Goal: Task Accomplishment & Management: Use online tool/utility

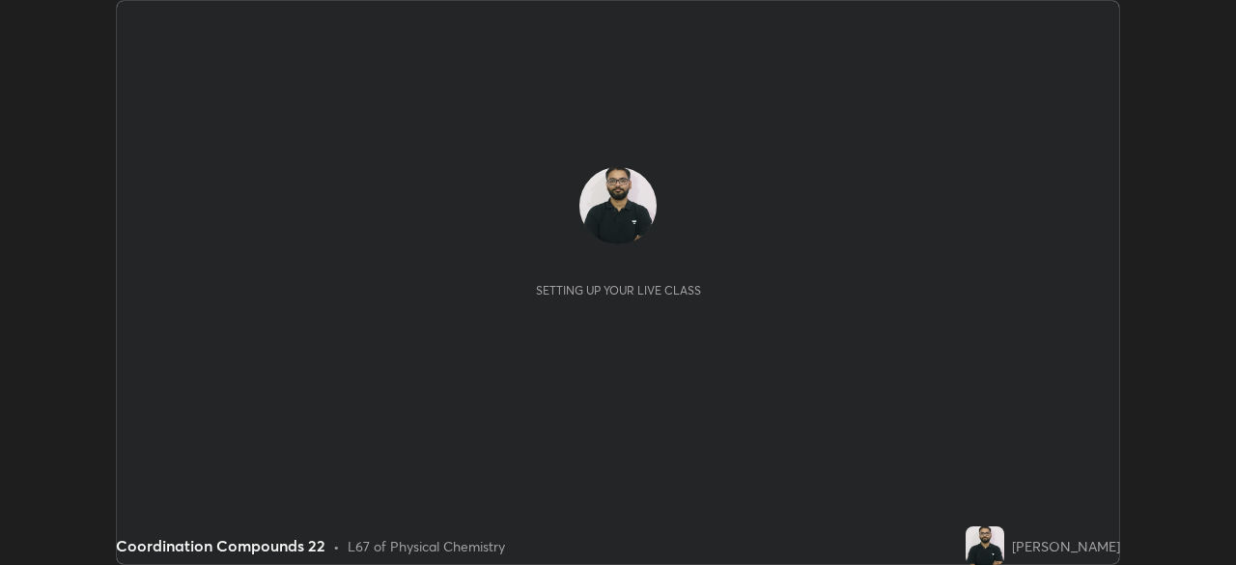
scroll to position [565, 1236]
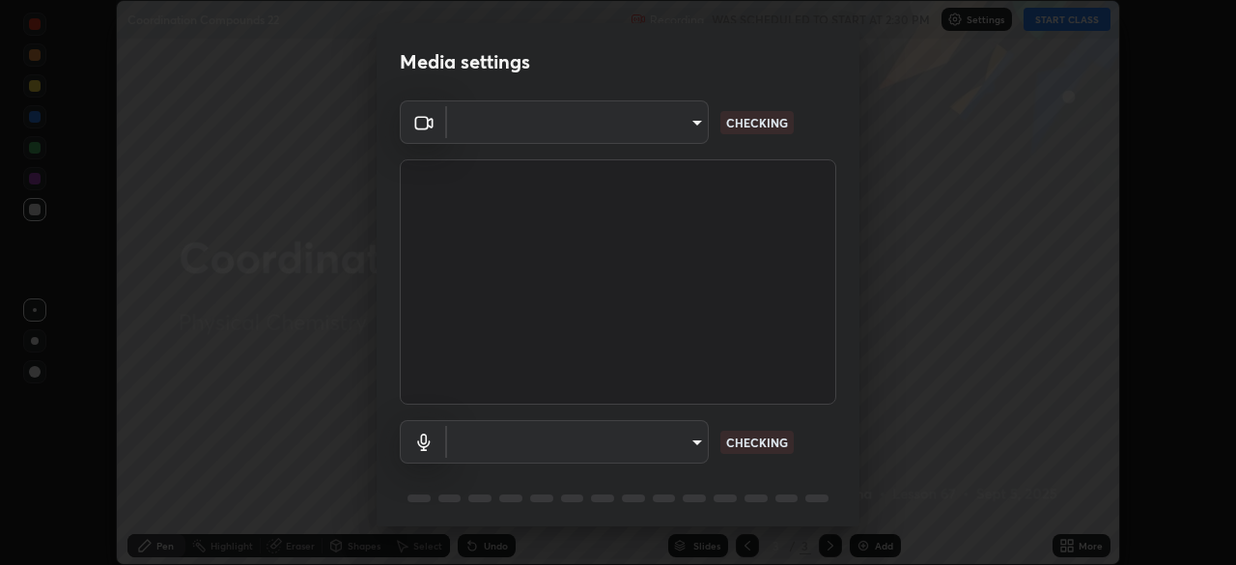
type input "51d019597c161c0694d5583d1f2c643560fde39fe8f4b4da8ea140d4d4830f4c"
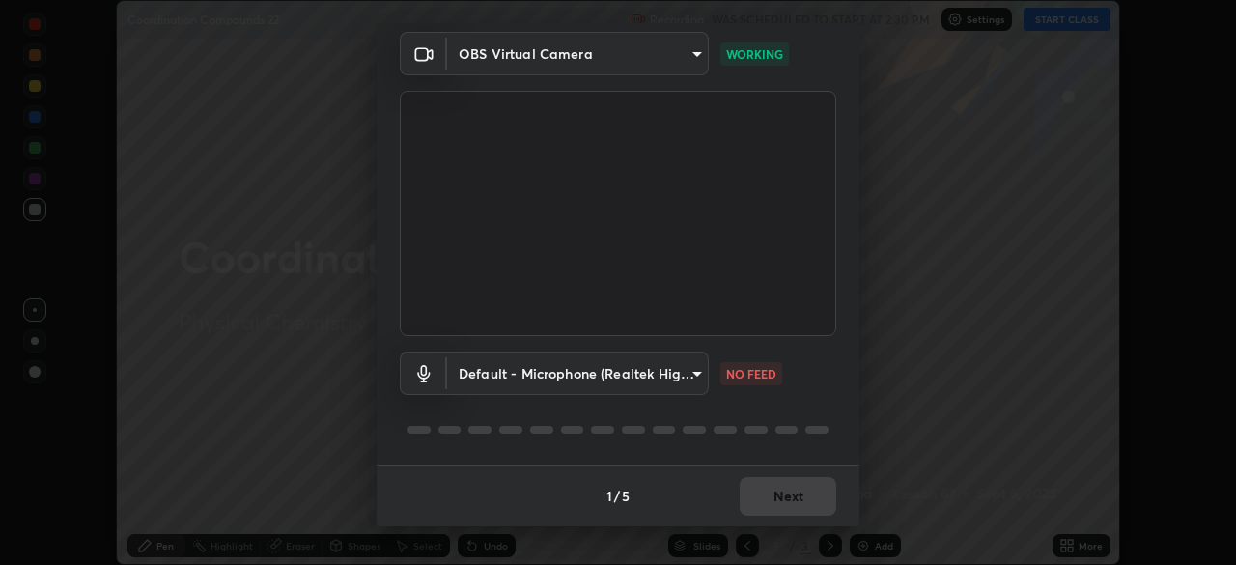
click at [684, 367] on body "Erase all Coordination Compounds 22 Recording WAS SCHEDULED TO START AT 2:30 PM…" at bounding box center [618, 282] width 1236 height 565
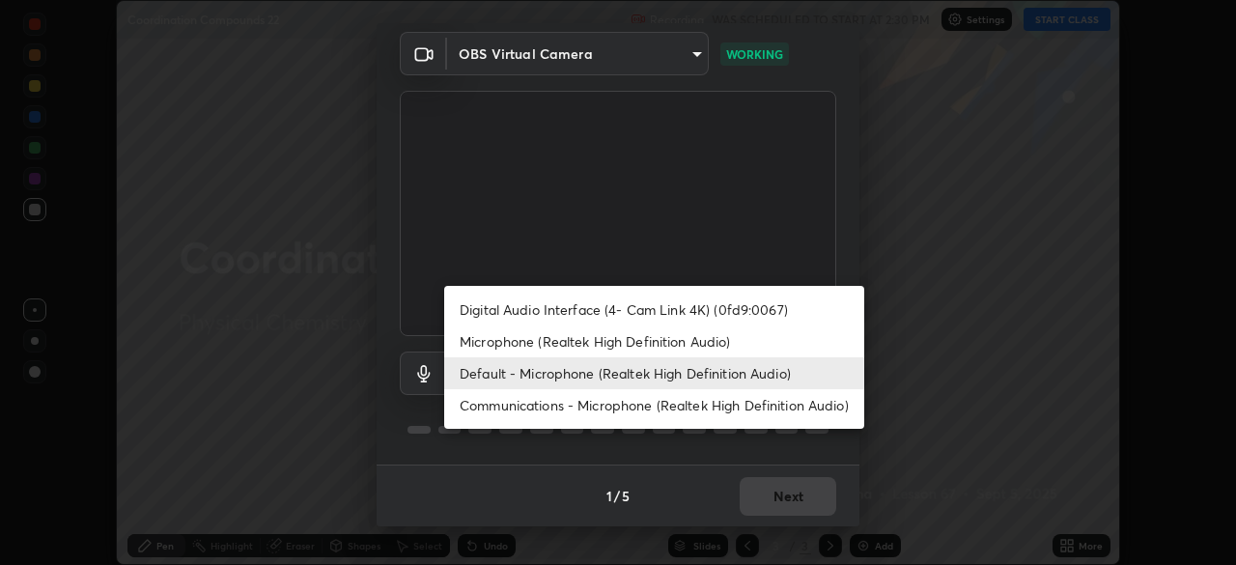
click at [675, 336] on li "Microphone (Realtek High Definition Audio)" at bounding box center [654, 341] width 420 height 32
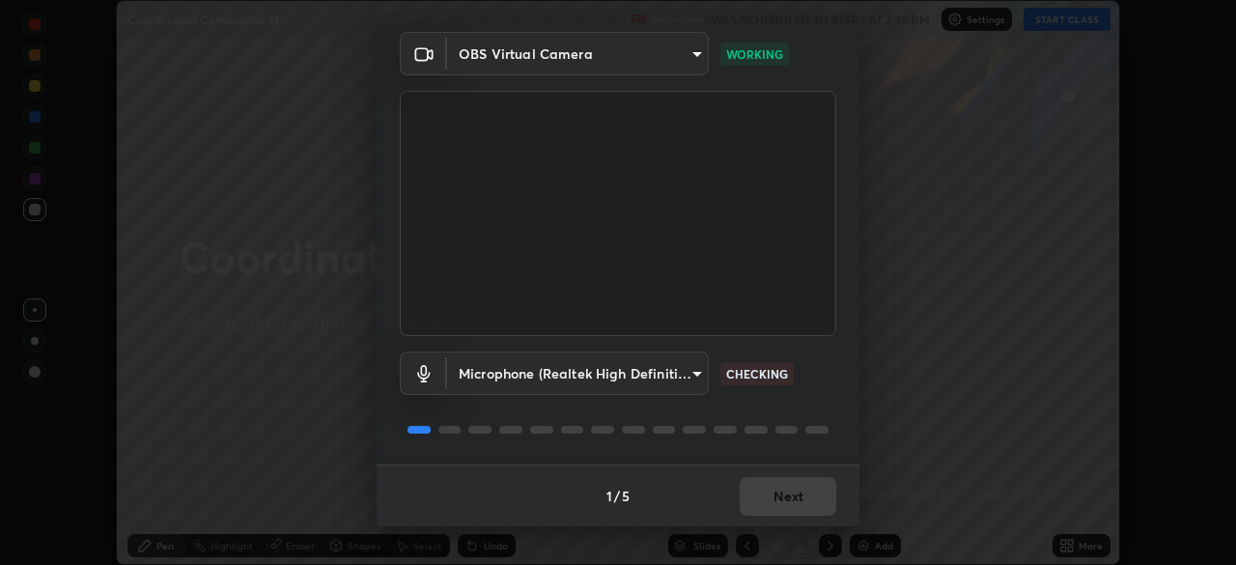
click at [677, 366] on body "Erase all Coordination Compounds 22 Recording WAS SCHEDULED TO START AT 2:30 PM…" at bounding box center [618, 282] width 1236 height 565
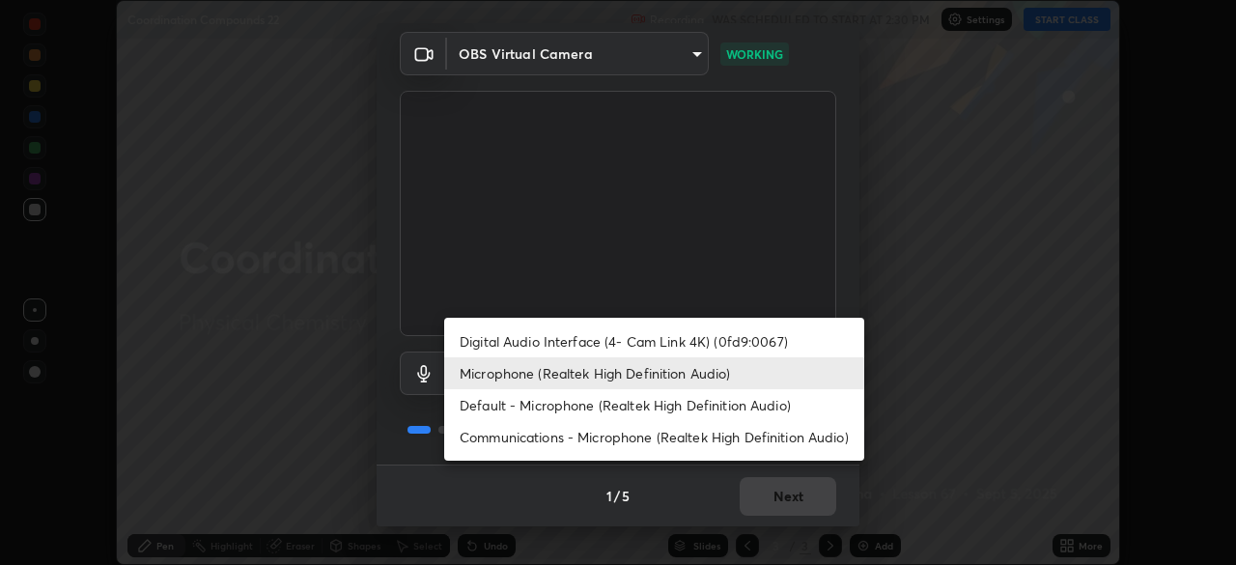
click at [686, 396] on li "Default - Microphone (Realtek High Definition Audio)" at bounding box center [654, 405] width 420 height 32
type input "default"
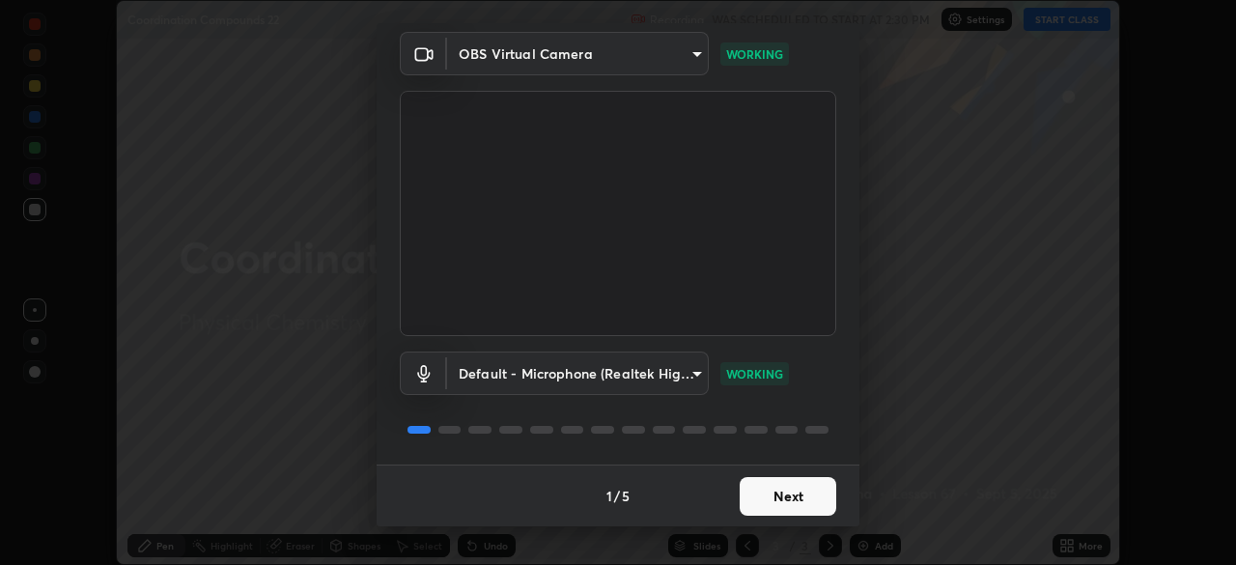
click at [806, 486] on button "Next" at bounding box center [788, 496] width 97 height 39
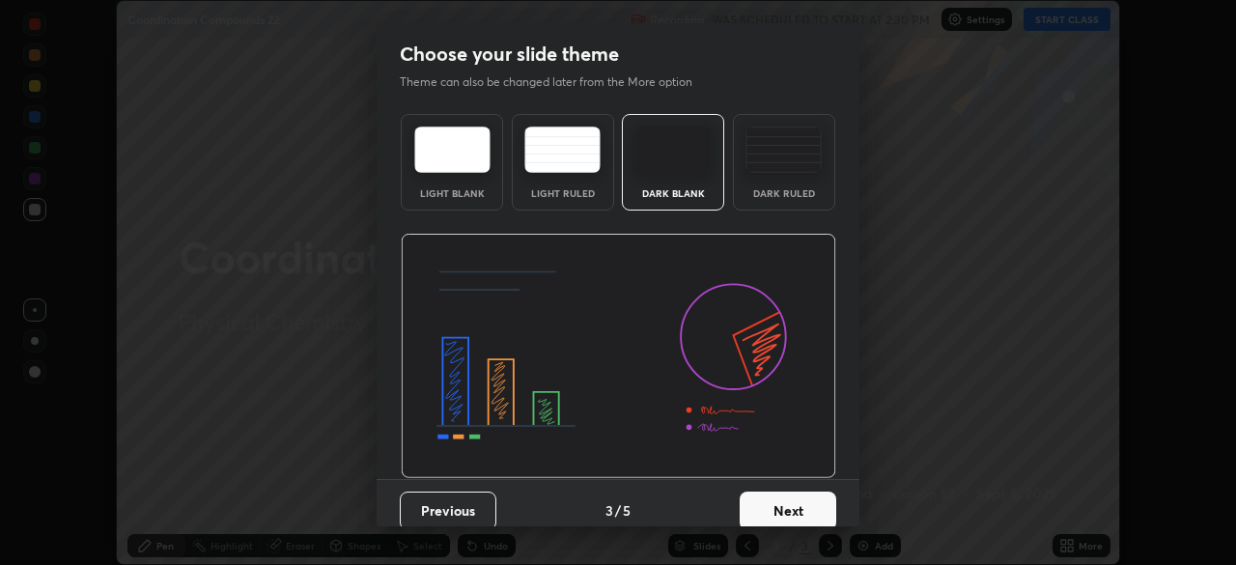
click at [789, 495] on button "Next" at bounding box center [788, 511] width 97 height 39
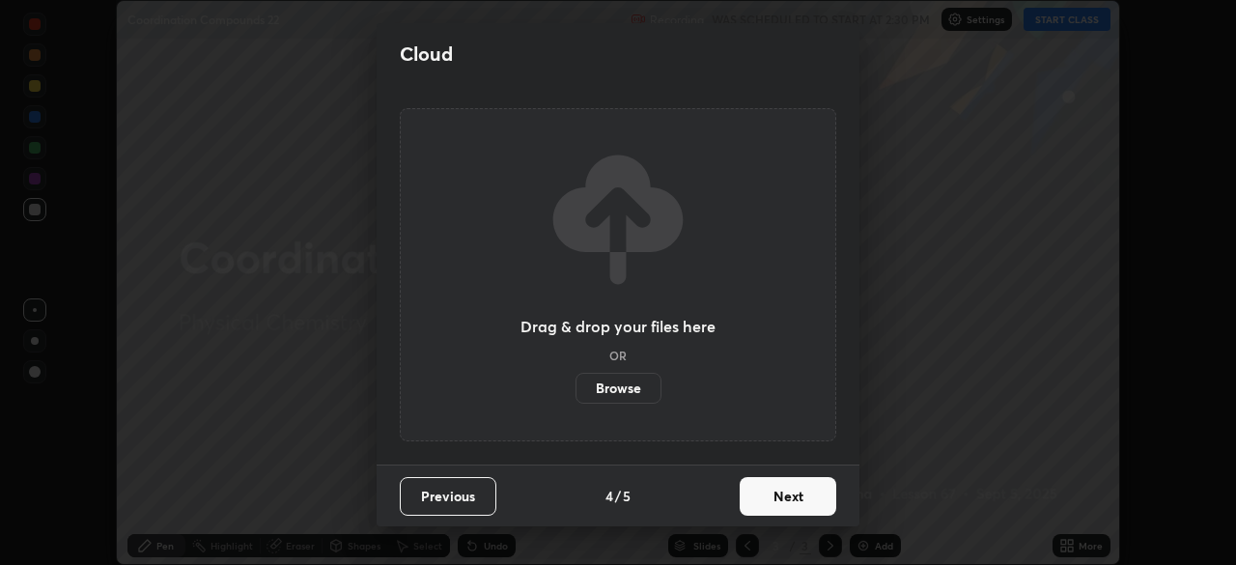
click at [784, 492] on button "Next" at bounding box center [788, 496] width 97 height 39
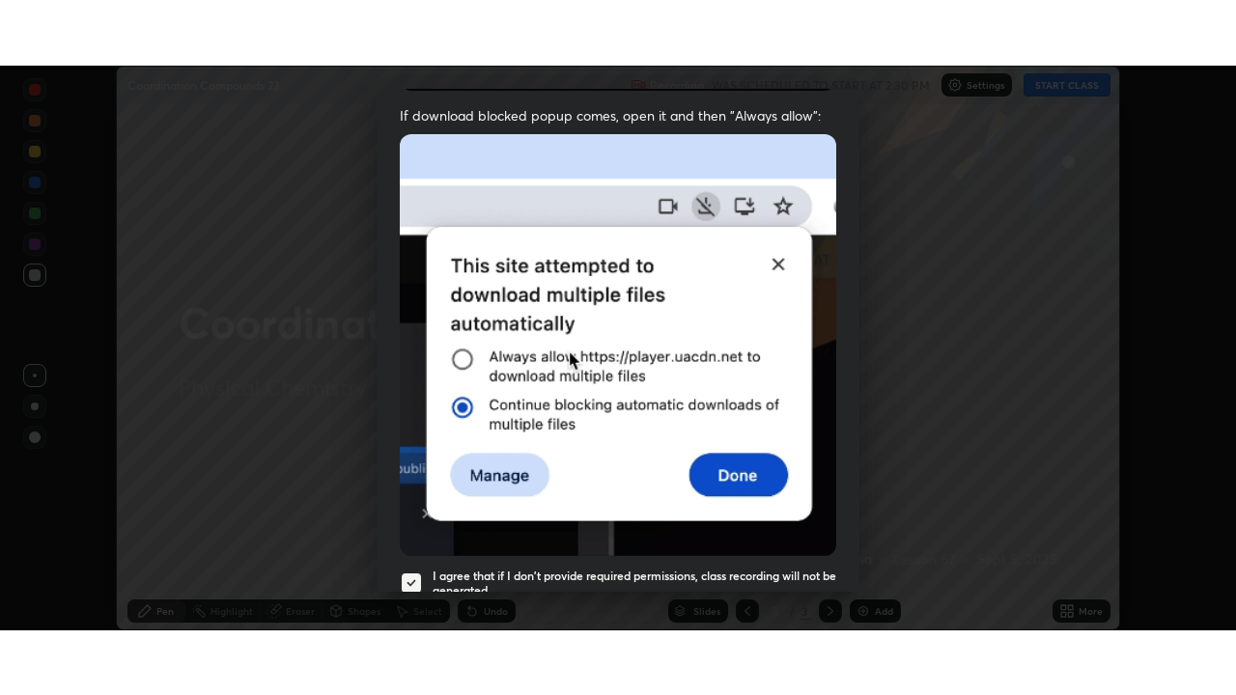
scroll to position [463, 0]
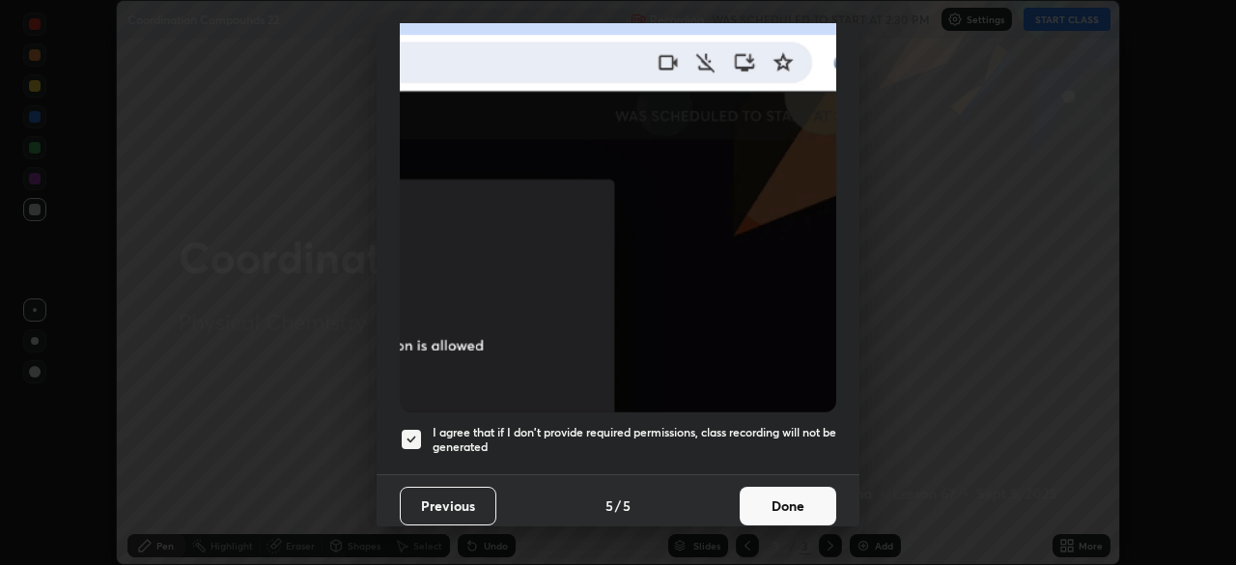
click at [772, 425] on h5 "I agree that if I don't provide required permissions, class recording will not …" at bounding box center [635, 440] width 404 height 30
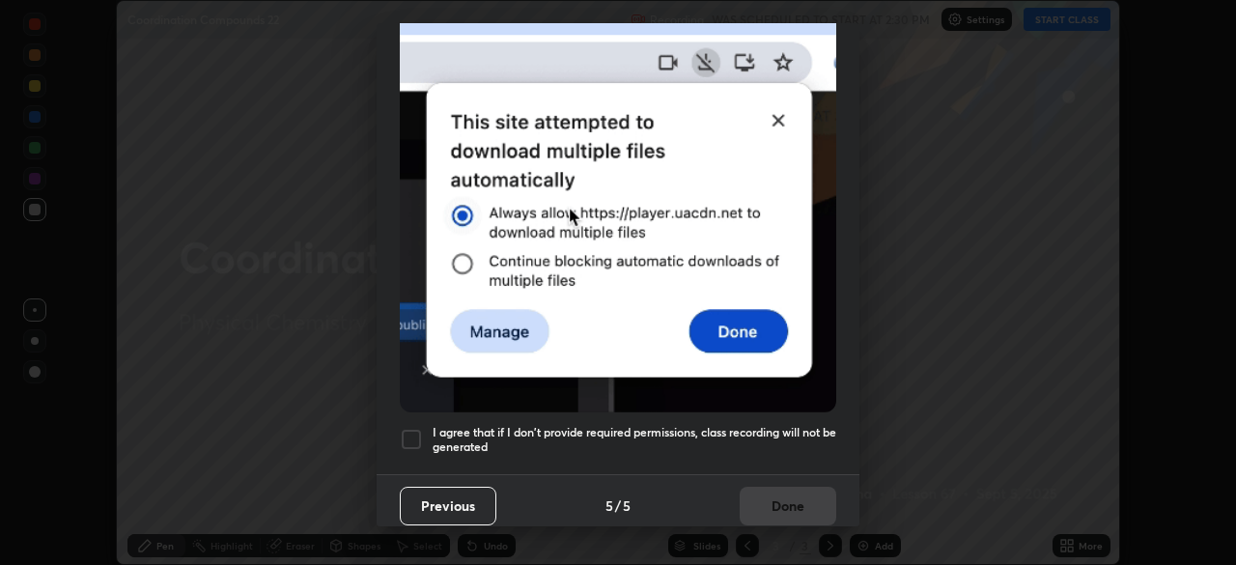
click at [757, 491] on div "Previous 5 / 5 Done" at bounding box center [618, 505] width 483 height 62
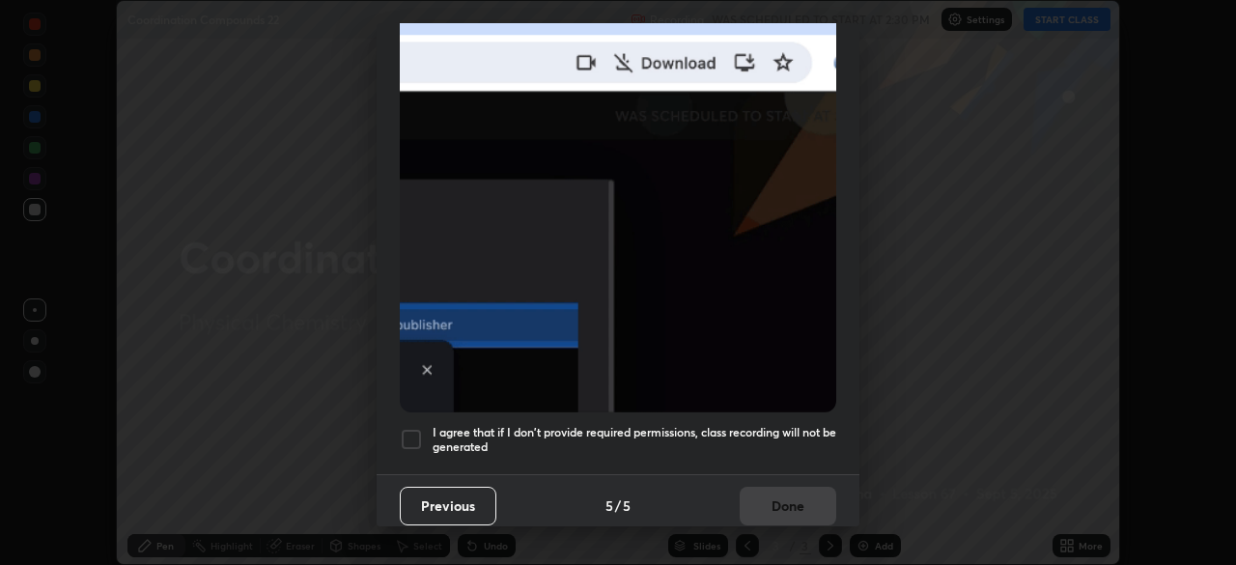
click at [729, 425] on h5 "I agree that if I don't provide required permissions, class recording will not …" at bounding box center [635, 440] width 404 height 30
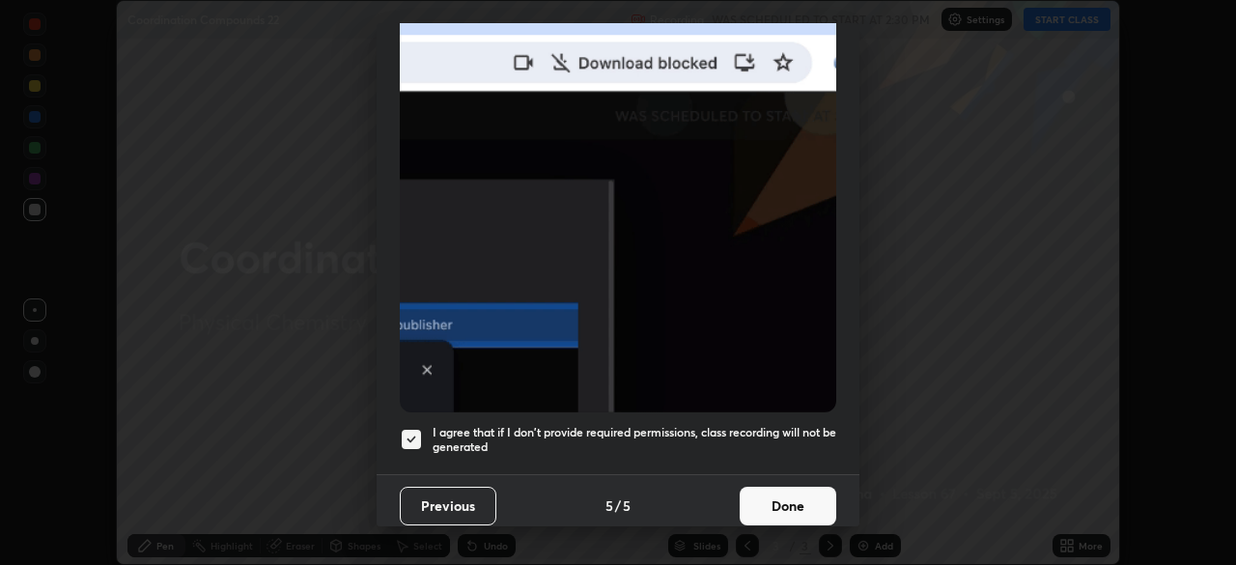
click at [772, 496] on button "Done" at bounding box center [788, 506] width 97 height 39
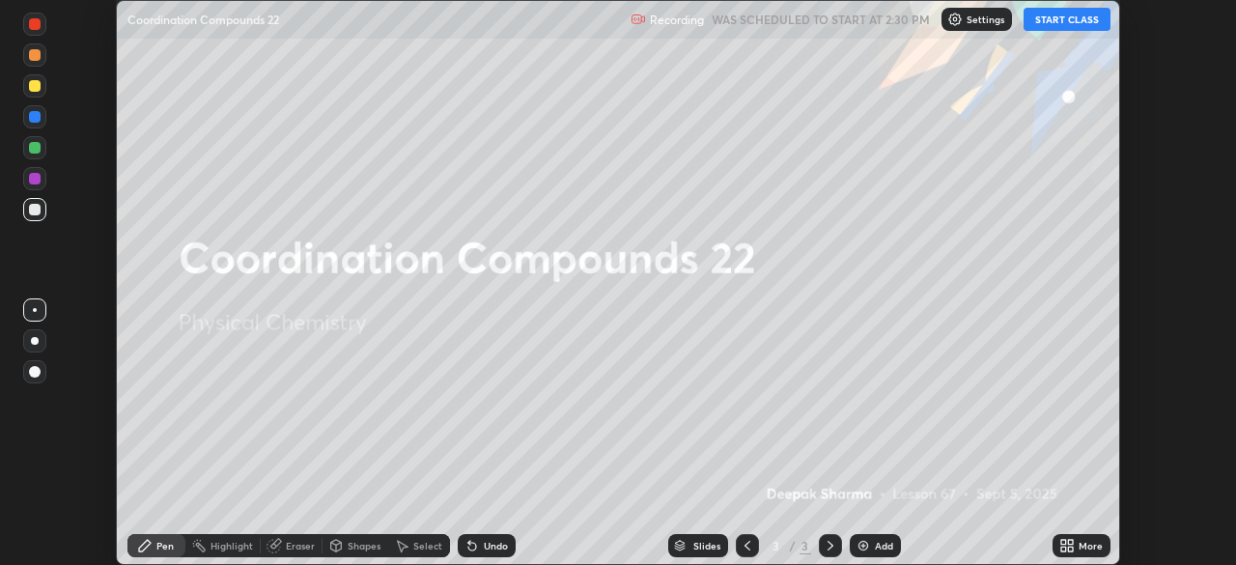
click at [1076, 14] on button "START CLASS" at bounding box center [1067, 19] width 87 height 23
click at [1070, 542] on icon at bounding box center [1070, 542] width 5 height 5
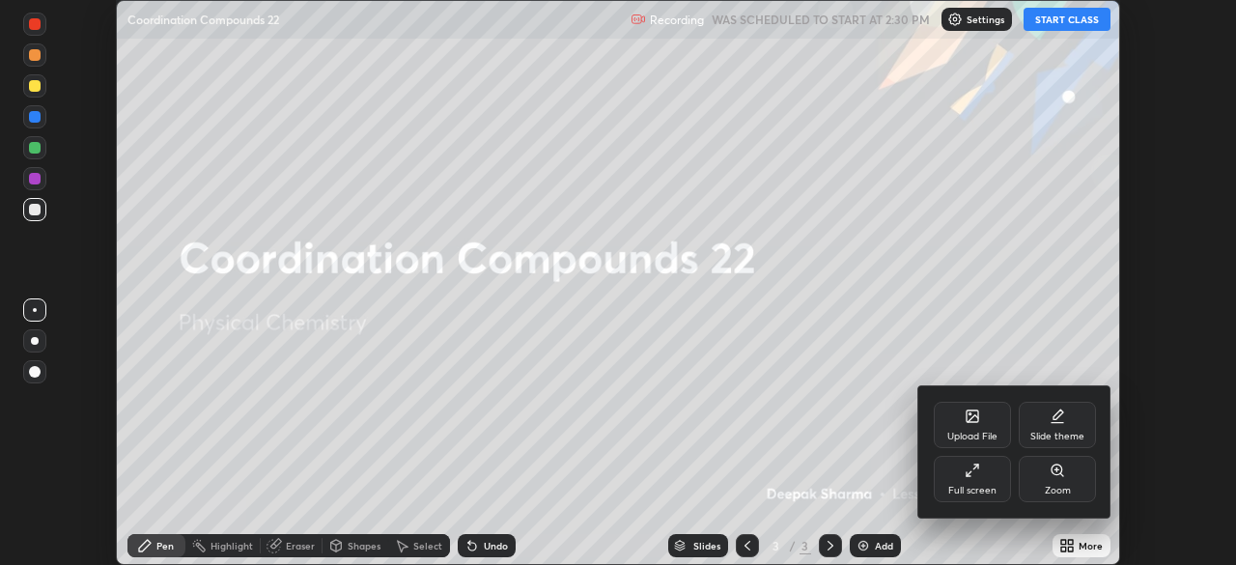
click at [963, 478] on div "Full screen" at bounding box center [972, 479] width 77 height 46
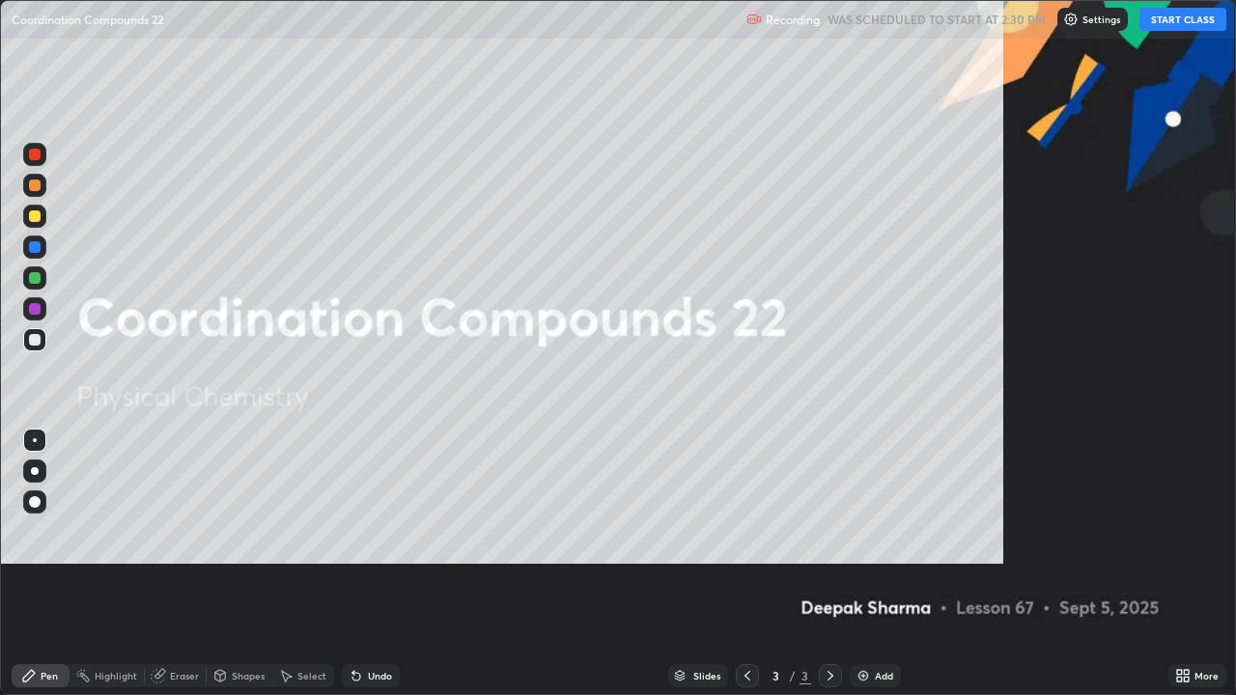
scroll to position [695, 1236]
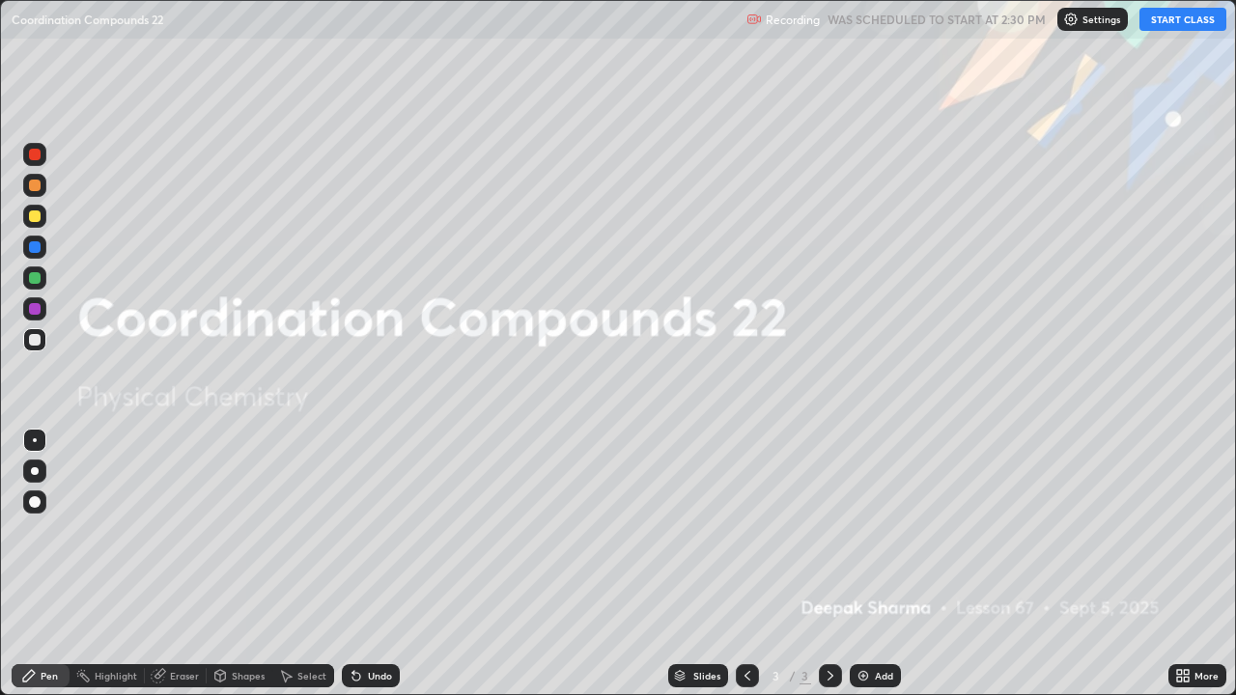
click at [863, 564] on img at bounding box center [863, 675] width 15 height 15
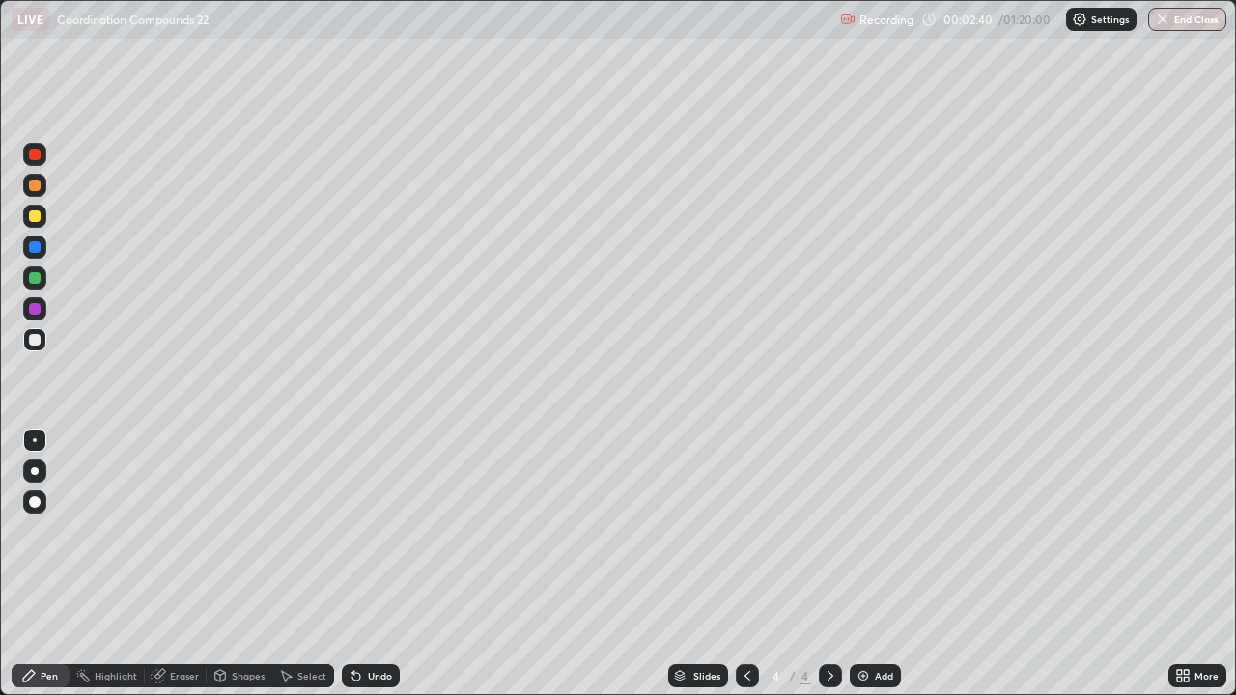
click at [34, 216] on div at bounding box center [35, 217] width 12 height 12
click at [355, 564] on icon at bounding box center [356, 677] width 8 height 8
click at [359, 564] on icon at bounding box center [356, 675] width 15 height 15
click at [36, 278] on div at bounding box center [35, 278] width 12 height 12
click at [34, 187] on div at bounding box center [35, 186] width 12 height 12
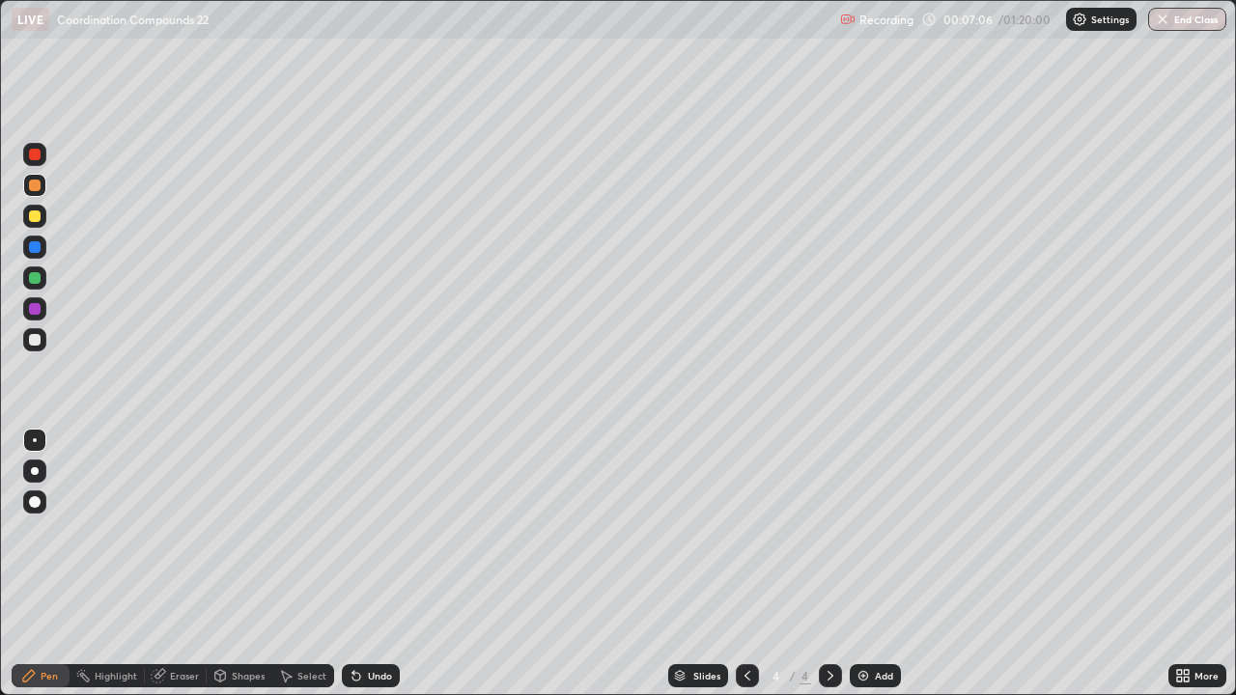
click at [863, 564] on img at bounding box center [863, 675] width 15 height 15
click at [36, 216] on div at bounding box center [35, 217] width 12 height 12
click at [747, 564] on icon at bounding box center [747, 675] width 15 height 15
click at [42, 308] on div at bounding box center [34, 308] width 23 height 23
click at [829, 564] on icon at bounding box center [830, 675] width 15 height 15
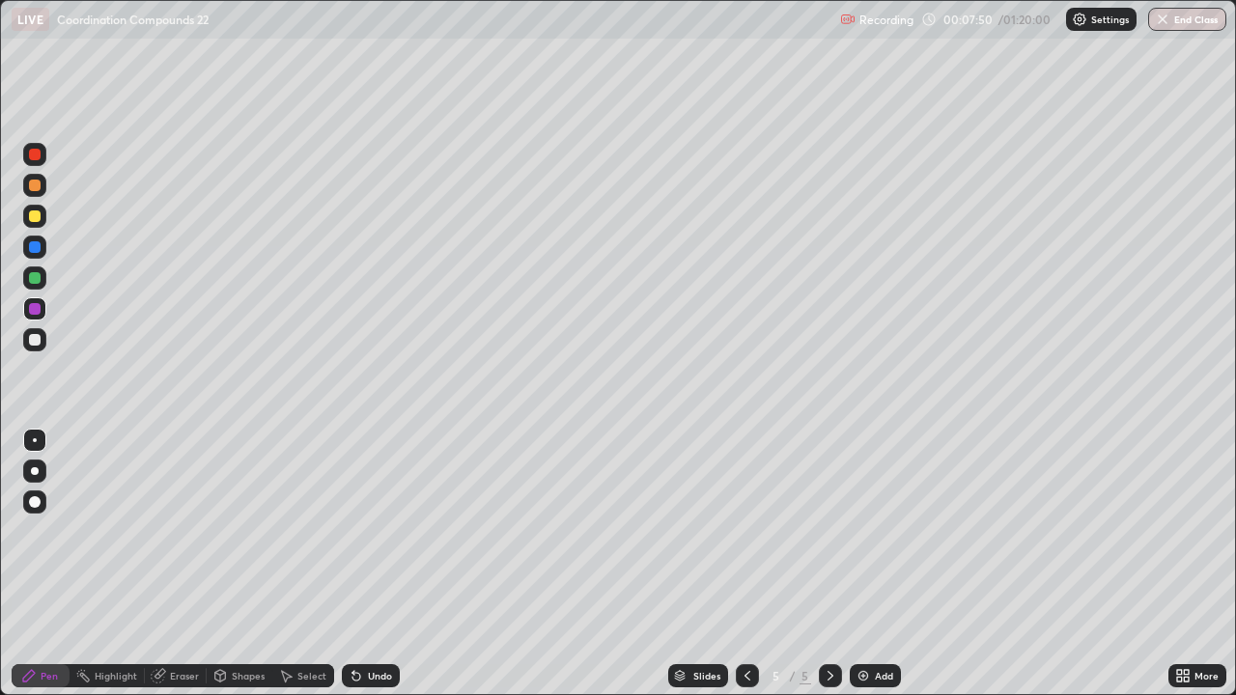
click at [36, 215] on div at bounding box center [35, 217] width 12 height 12
click at [360, 564] on icon at bounding box center [356, 675] width 15 height 15
click at [43, 345] on div at bounding box center [34, 339] width 23 height 23
click at [744, 564] on icon at bounding box center [747, 675] width 15 height 15
click at [827, 564] on icon at bounding box center [830, 675] width 15 height 15
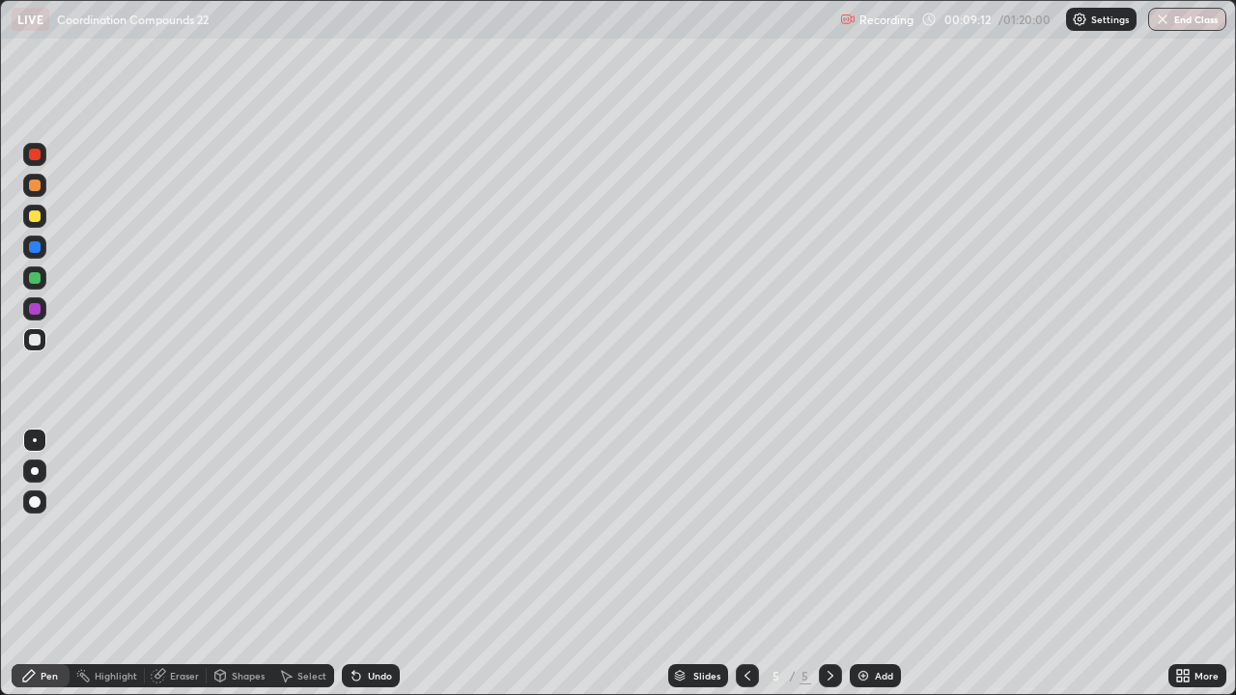
click at [35, 186] on div at bounding box center [35, 186] width 12 height 12
click at [41, 316] on div at bounding box center [34, 308] width 23 height 23
click at [879, 564] on div "Add" at bounding box center [875, 675] width 51 height 23
click at [42, 217] on div at bounding box center [34, 216] width 23 height 23
click at [881, 564] on div "Add" at bounding box center [884, 676] width 18 height 10
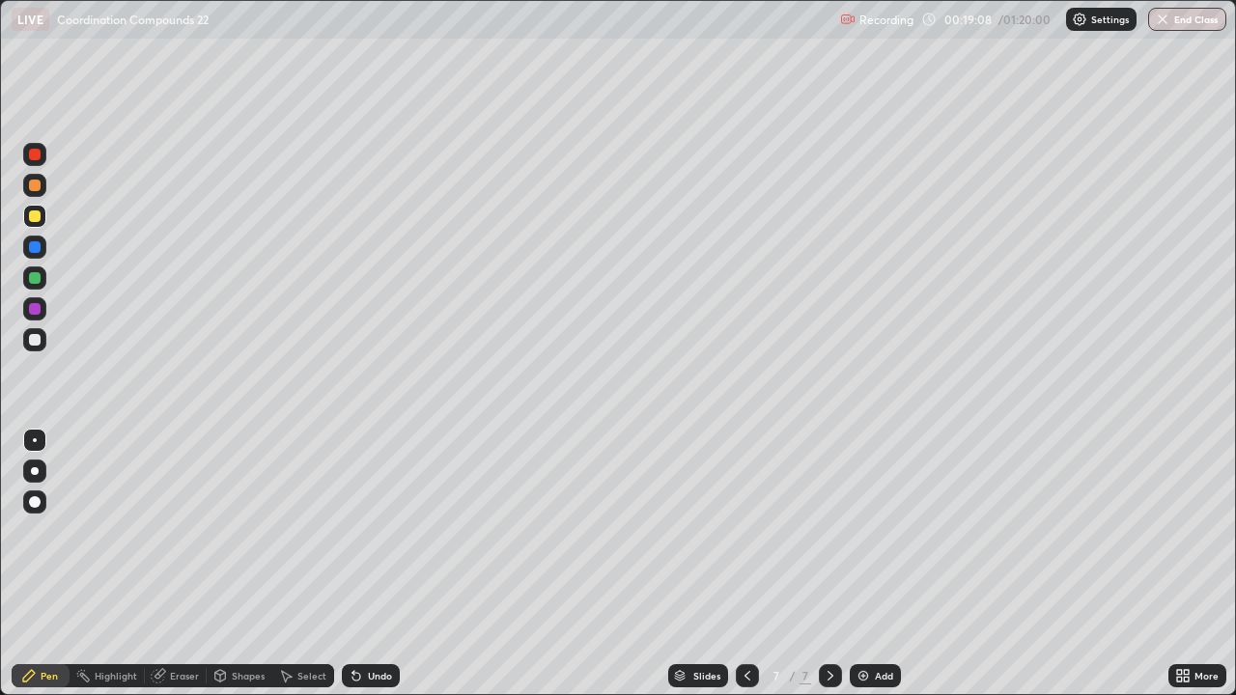
click at [875, 564] on div "Add" at bounding box center [884, 676] width 18 height 10
click at [746, 564] on icon at bounding box center [748, 676] width 6 height 10
click at [837, 564] on div at bounding box center [830, 675] width 23 height 23
click at [865, 564] on img at bounding box center [863, 675] width 15 height 15
click at [360, 564] on icon at bounding box center [356, 675] width 15 height 15
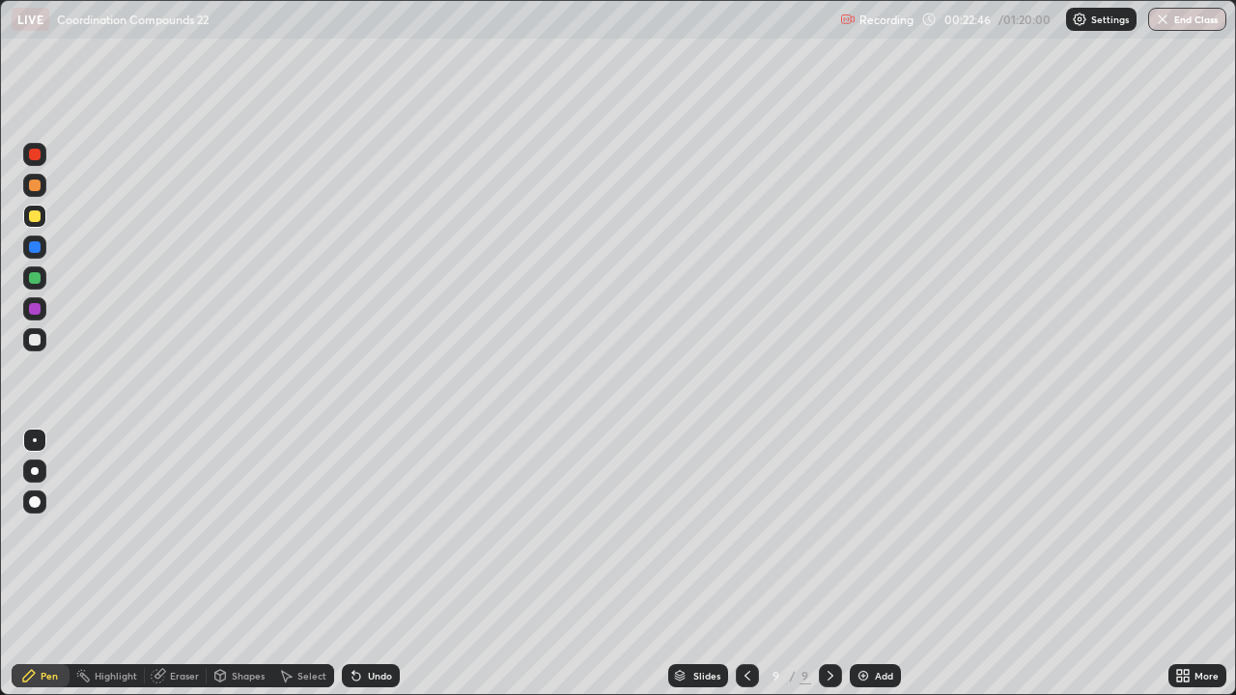
click at [42, 277] on div at bounding box center [34, 278] width 23 height 23
click at [44, 340] on div at bounding box center [34, 339] width 23 height 23
click at [870, 564] on div "Add" at bounding box center [875, 675] width 51 height 23
click at [745, 564] on icon at bounding box center [746, 675] width 15 height 15
click at [827, 564] on icon at bounding box center [830, 675] width 15 height 15
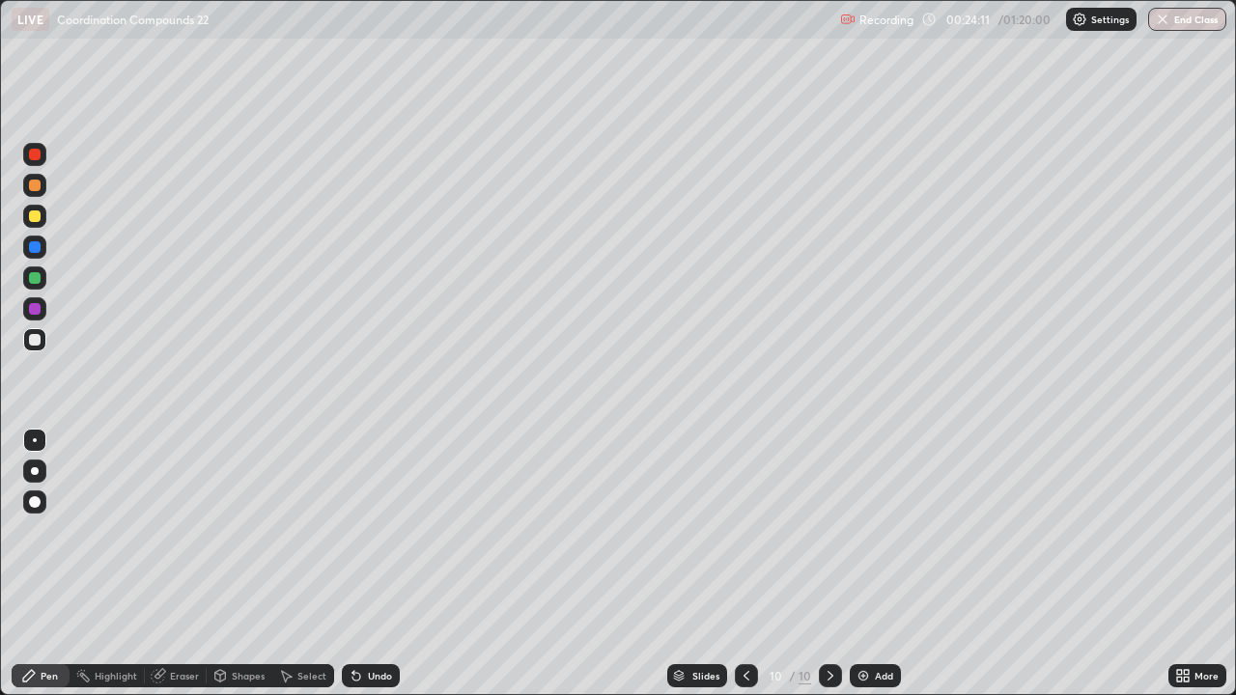
click at [879, 564] on div "Add" at bounding box center [884, 676] width 18 height 10
click at [41, 224] on div at bounding box center [34, 216] width 23 height 23
click at [353, 564] on icon at bounding box center [356, 677] width 8 height 8
click at [362, 564] on div "Undo" at bounding box center [371, 675] width 58 height 23
click at [365, 564] on div "Undo" at bounding box center [371, 675] width 58 height 23
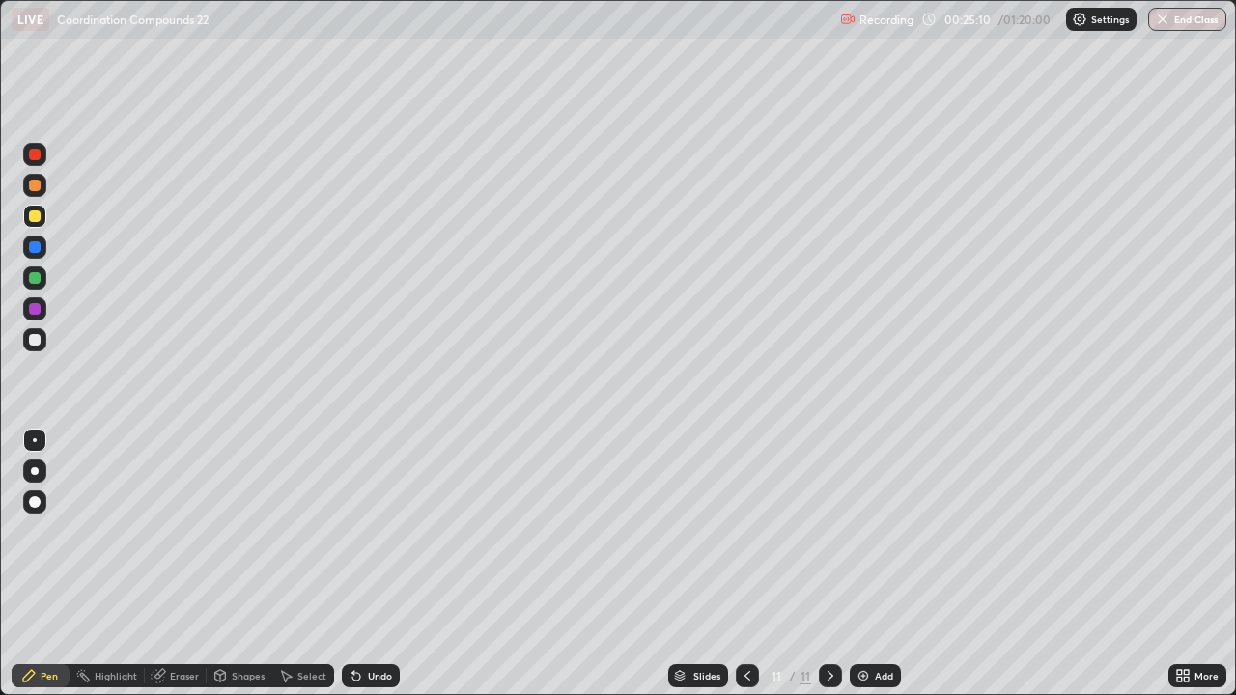
click at [746, 564] on icon at bounding box center [747, 675] width 15 height 15
click at [356, 564] on icon at bounding box center [356, 677] width 8 height 8
click at [363, 564] on div "Undo" at bounding box center [371, 675] width 58 height 23
click at [42, 335] on div at bounding box center [34, 339] width 23 height 23
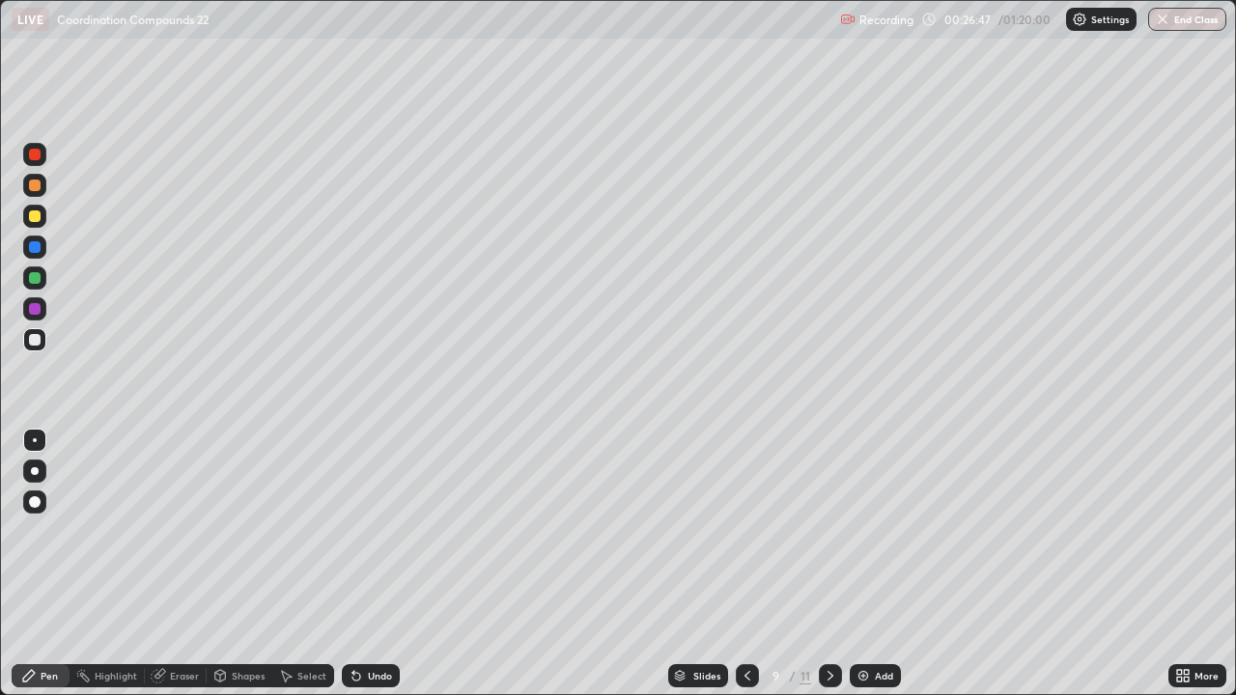
click at [45, 305] on div at bounding box center [34, 308] width 23 height 23
click at [45, 336] on div at bounding box center [34, 339] width 23 height 23
click at [829, 564] on icon at bounding box center [830, 675] width 15 height 15
click at [826, 564] on icon at bounding box center [830, 675] width 15 height 15
click at [746, 564] on icon at bounding box center [747, 675] width 15 height 15
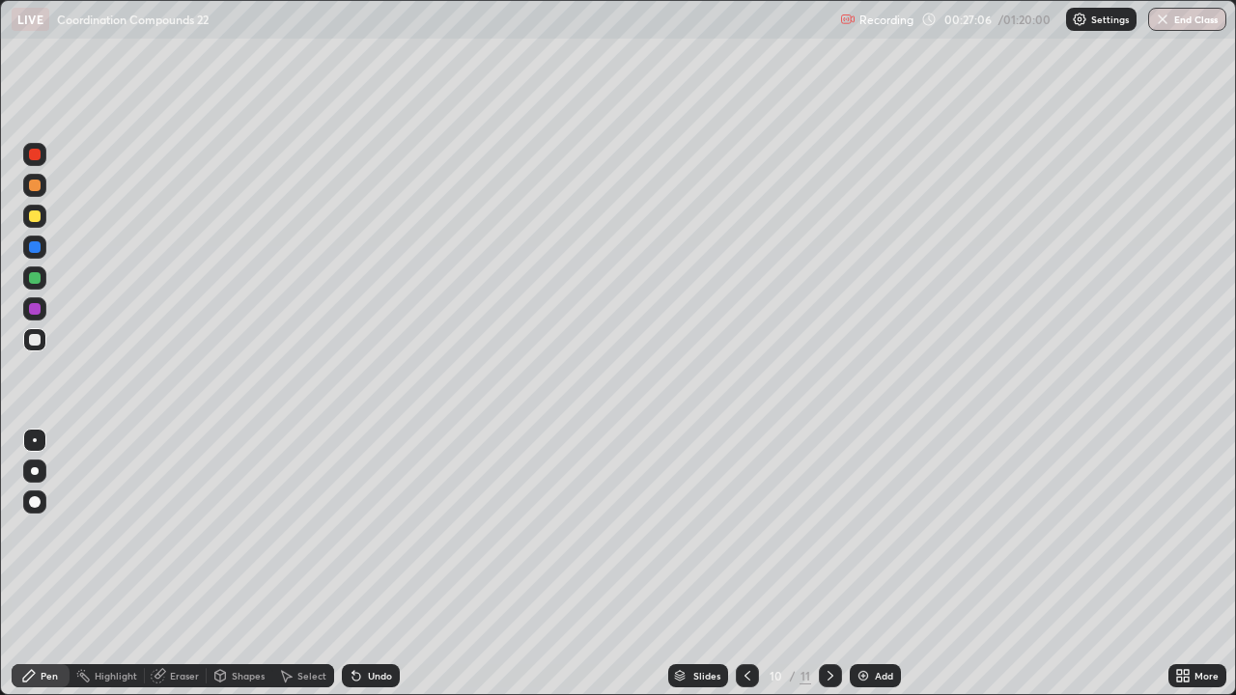
click at [746, 564] on icon at bounding box center [747, 675] width 15 height 15
click at [829, 564] on icon at bounding box center [830, 675] width 15 height 15
click at [835, 564] on icon at bounding box center [830, 675] width 15 height 15
click at [746, 564] on icon at bounding box center [748, 676] width 6 height 10
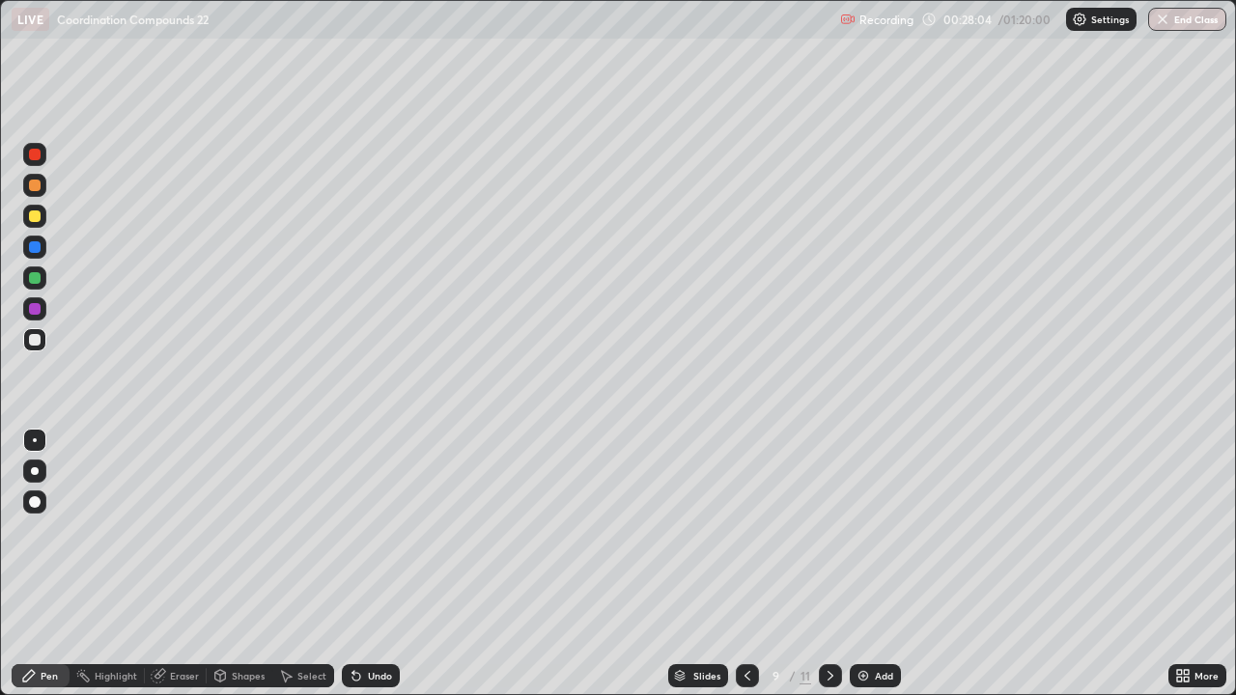
click at [42, 310] on div at bounding box center [34, 308] width 23 height 23
click at [832, 564] on icon at bounding box center [830, 675] width 15 height 15
click at [746, 564] on icon at bounding box center [747, 675] width 15 height 15
click at [743, 564] on icon at bounding box center [747, 675] width 15 height 15
click at [745, 564] on icon at bounding box center [748, 676] width 6 height 10
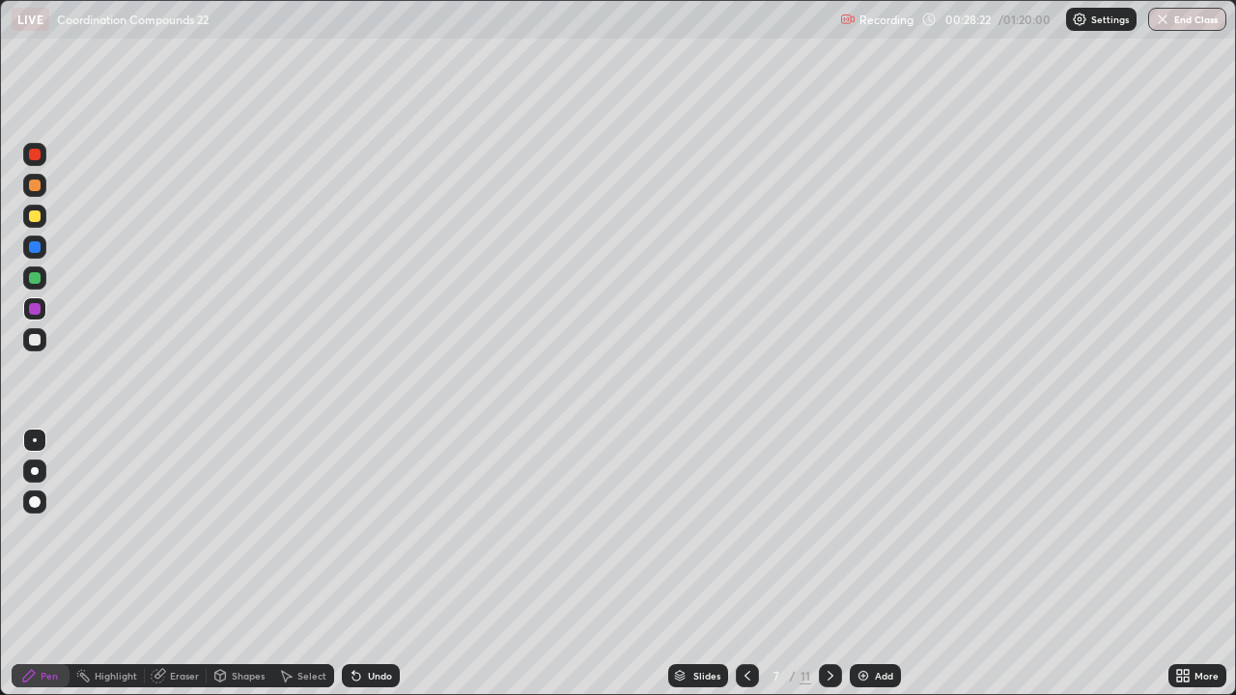
click at [746, 564] on icon at bounding box center [747, 675] width 15 height 15
click at [829, 564] on icon at bounding box center [830, 675] width 15 height 15
click at [830, 564] on icon at bounding box center [830, 675] width 15 height 15
click at [836, 564] on div at bounding box center [830, 675] width 23 height 23
click at [42, 347] on div at bounding box center [34, 339] width 23 height 23
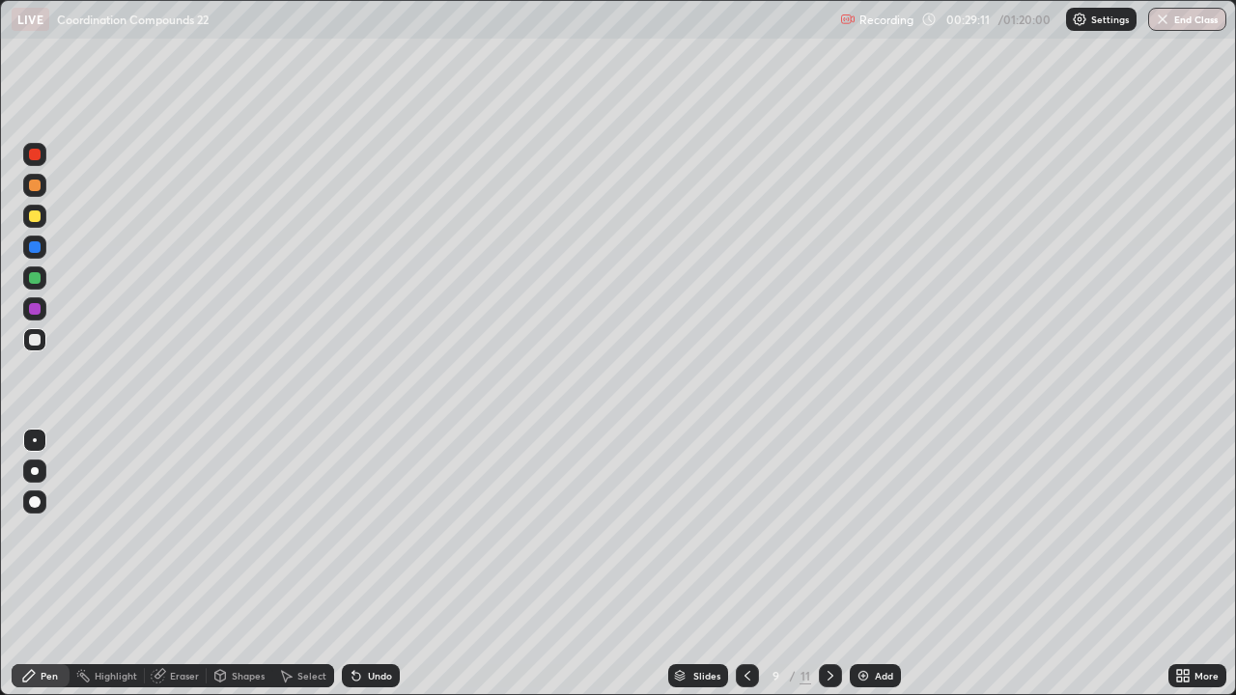
click at [871, 564] on div "Add" at bounding box center [875, 675] width 51 height 23
click at [747, 564] on icon at bounding box center [747, 675] width 15 height 15
click at [872, 564] on div "Add" at bounding box center [875, 675] width 51 height 23
click at [37, 216] on div at bounding box center [35, 217] width 12 height 12
click at [359, 564] on div "Undo" at bounding box center [371, 675] width 58 height 23
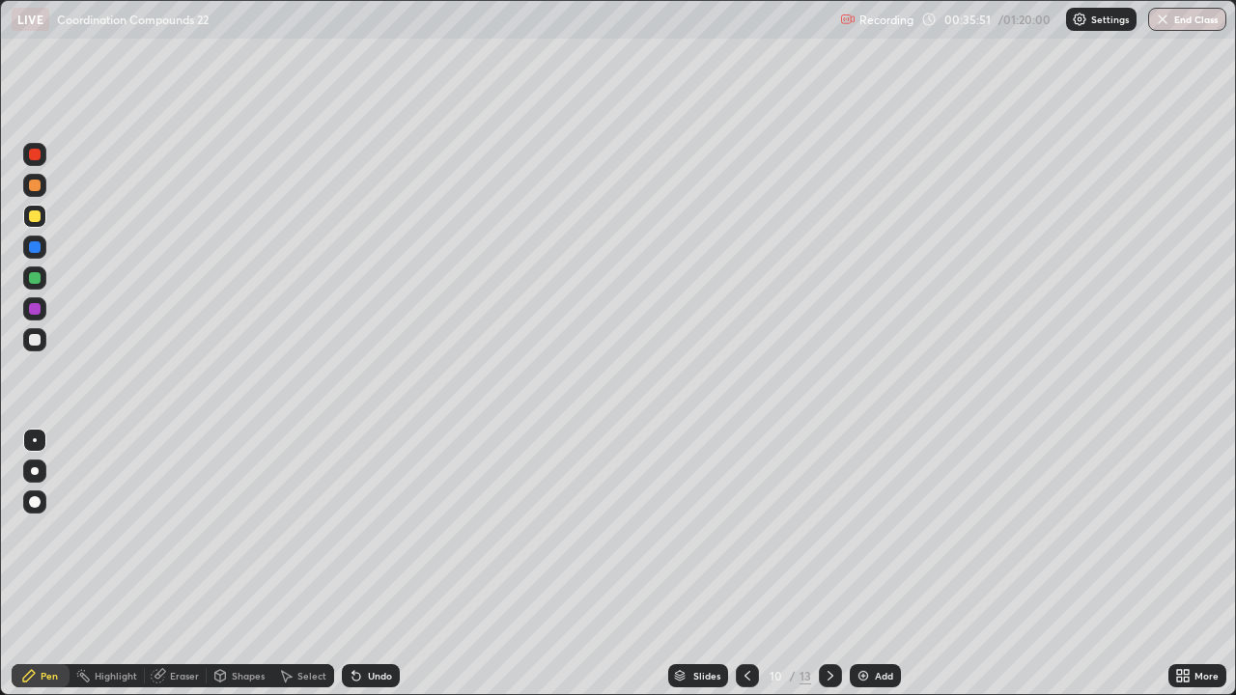
click at [359, 564] on div "Undo" at bounding box center [371, 675] width 58 height 23
click at [42, 311] on div at bounding box center [34, 308] width 23 height 23
click at [746, 564] on icon at bounding box center [748, 676] width 6 height 10
click at [828, 564] on icon at bounding box center [830, 675] width 15 height 15
click at [877, 564] on div "Add" at bounding box center [884, 676] width 18 height 10
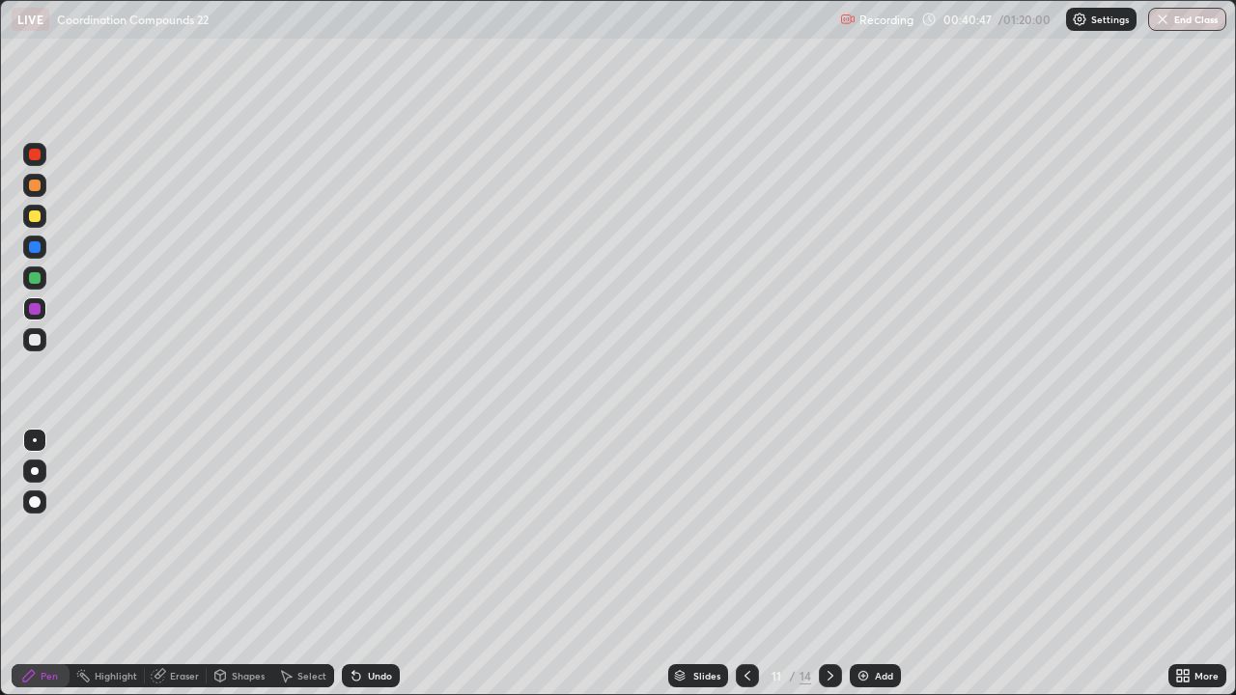
click at [44, 211] on div at bounding box center [34, 216] width 23 height 23
click at [42, 277] on div at bounding box center [34, 278] width 23 height 23
click at [42, 214] on div at bounding box center [34, 216] width 23 height 23
click at [45, 282] on div at bounding box center [34, 278] width 23 height 23
click at [746, 564] on icon at bounding box center [747, 675] width 15 height 15
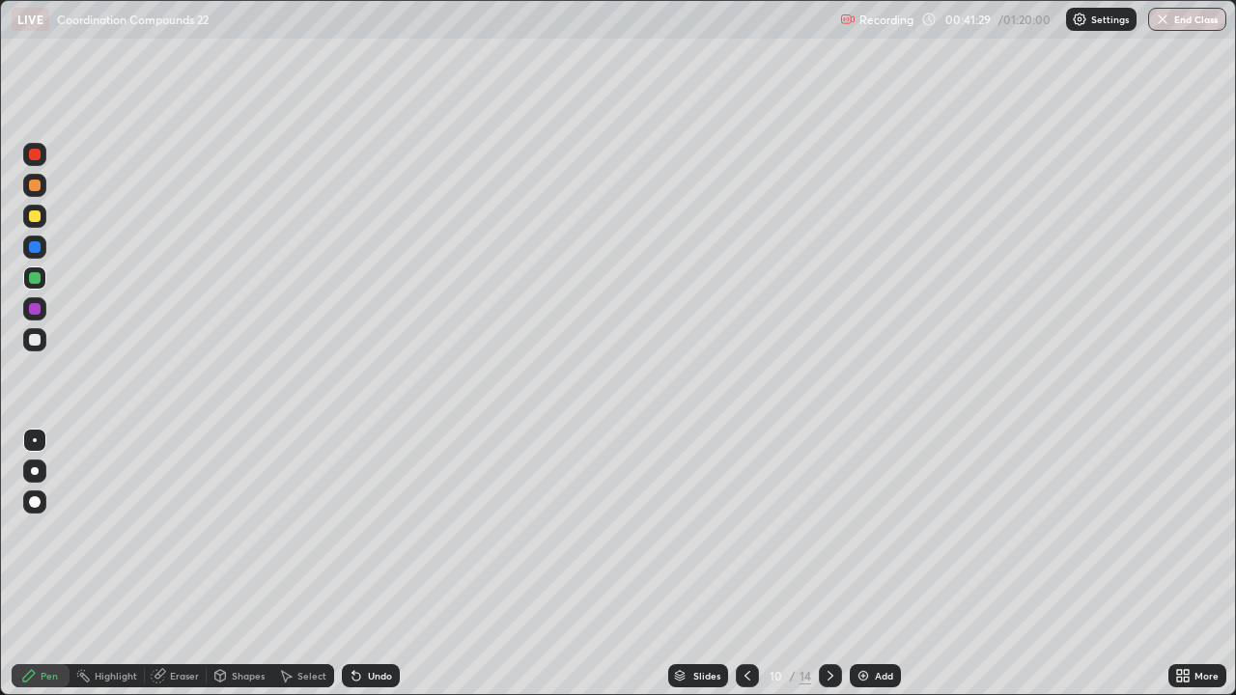
click at [826, 564] on icon at bounding box center [830, 675] width 15 height 15
click at [34, 219] on div at bounding box center [35, 217] width 12 height 12
click at [36, 278] on div at bounding box center [35, 278] width 12 height 12
click at [862, 564] on img at bounding box center [863, 675] width 15 height 15
click at [36, 216] on div at bounding box center [35, 217] width 12 height 12
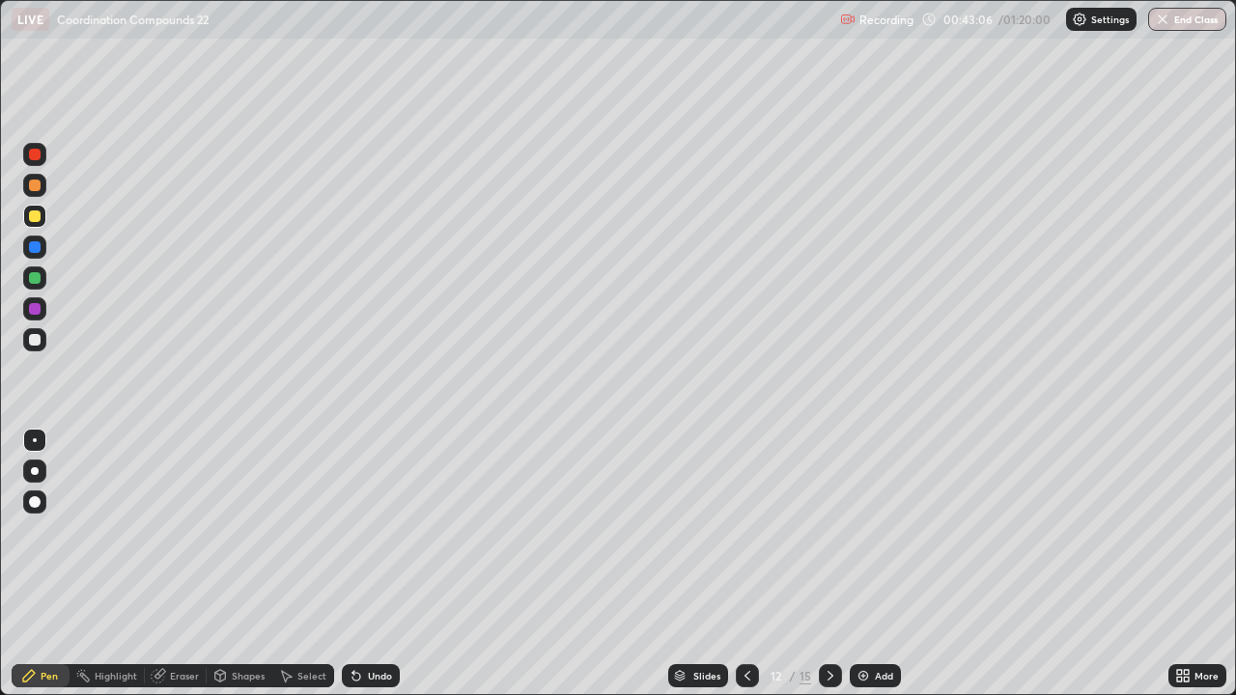
click at [42, 278] on div at bounding box center [34, 278] width 23 height 23
click at [43, 301] on div at bounding box center [34, 308] width 23 height 23
click at [369, 564] on div "Undo" at bounding box center [380, 676] width 24 height 10
click at [43, 279] on div at bounding box center [34, 278] width 23 height 23
click at [42, 306] on div at bounding box center [34, 308] width 23 height 23
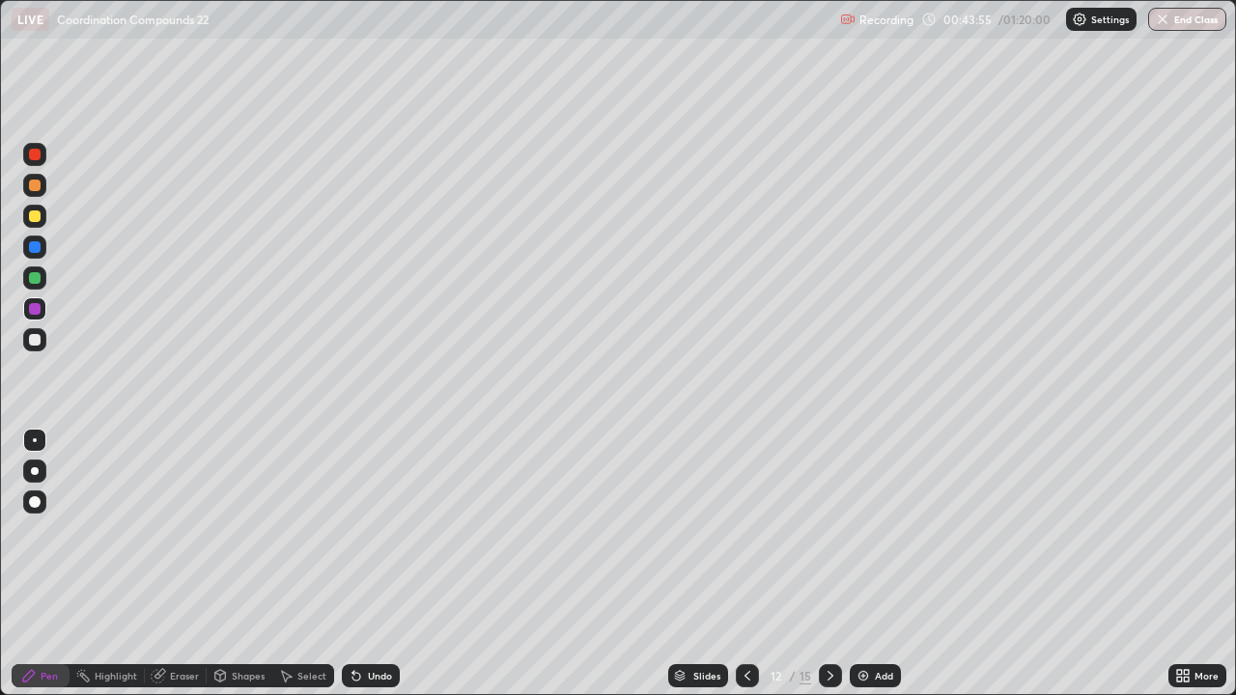
click at [178, 564] on div "Eraser" at bounding box center [184, 676] width 29 height 10
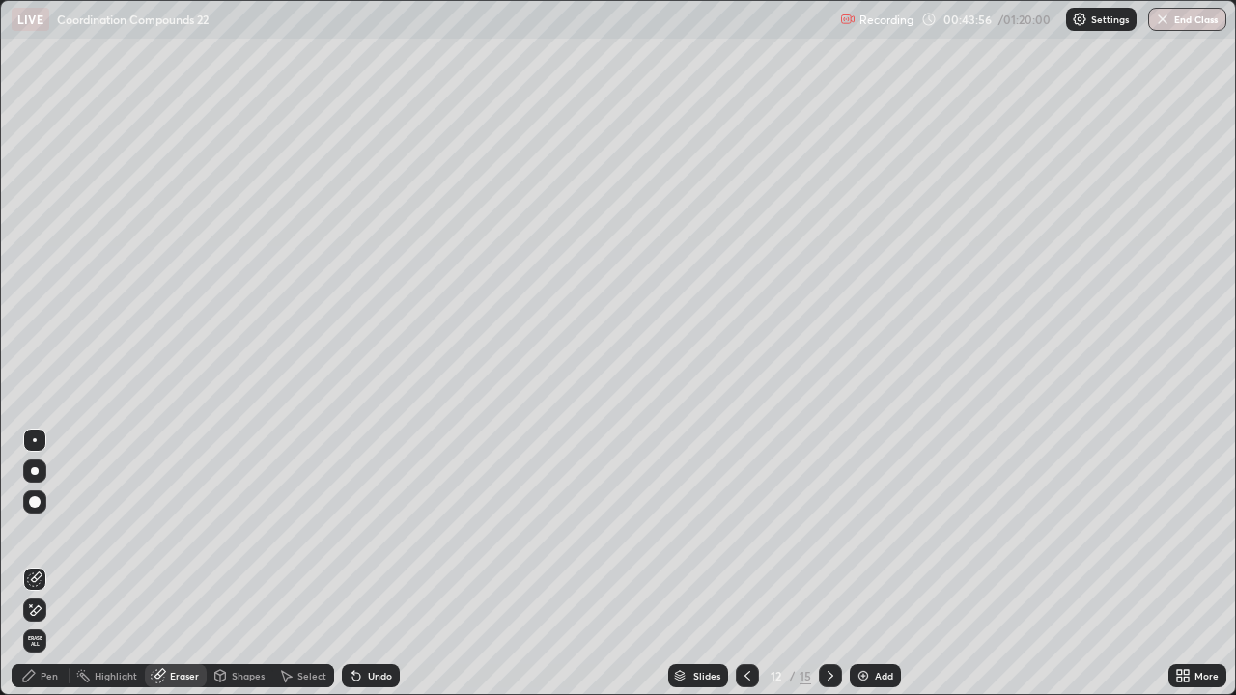
click at [42, 502] on div at bounding box center [34, 502] width 23 height 23
click at [49, 564] on div "Pen" at bounding box center [49, 676] width 17 height 10
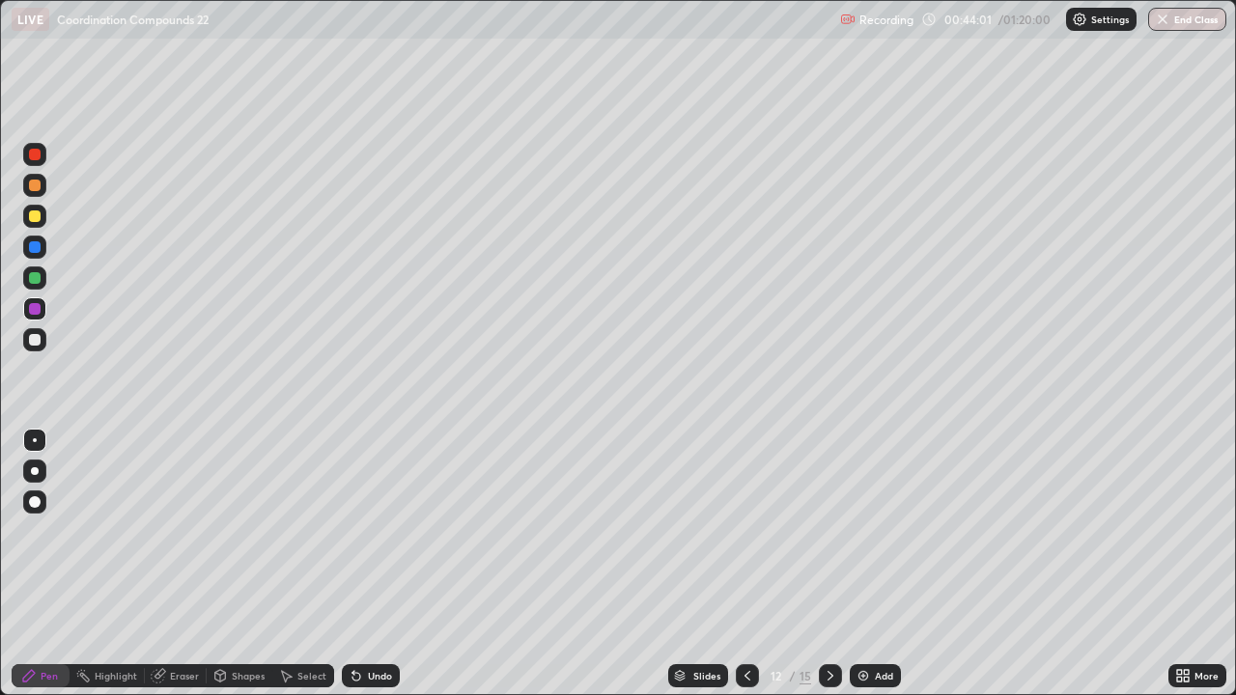
click at [36, 340] on div at bounding box center [35, 340] width 12 height 12
click at [42, 310] on div at bounding box center [34, 308] width 23 height 23
click at [43, 344] on div at bounding box center [34, 339] width 23 height 23
click at [42, 188] on div at bounding box center [34, 185] width 23 height 23
click at [43, 302] on div at bounding box center [34, 308] width 23 height 23
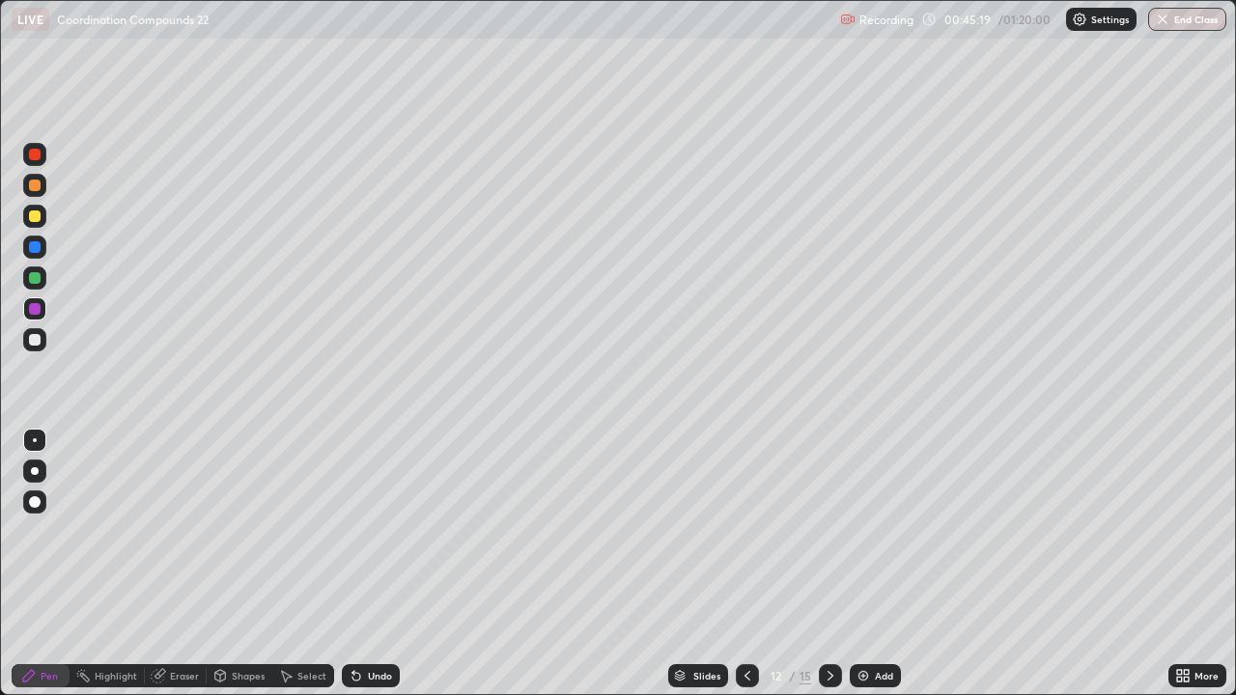
click at [44, 248] on div at bounding box center [34, 247] width 23 height 23
click at [42, 187] on div at bounding box center [34, 185] width 23 height 23
click at [876, 564] on div "Add" at bounding box center [884, 676] width 18 height 10
click at [746, 564] on icon at bounding box center [747, 675] width 15 height 15
click at [829, 564] on icon at bounding box center [830, 675] width 15 height 15
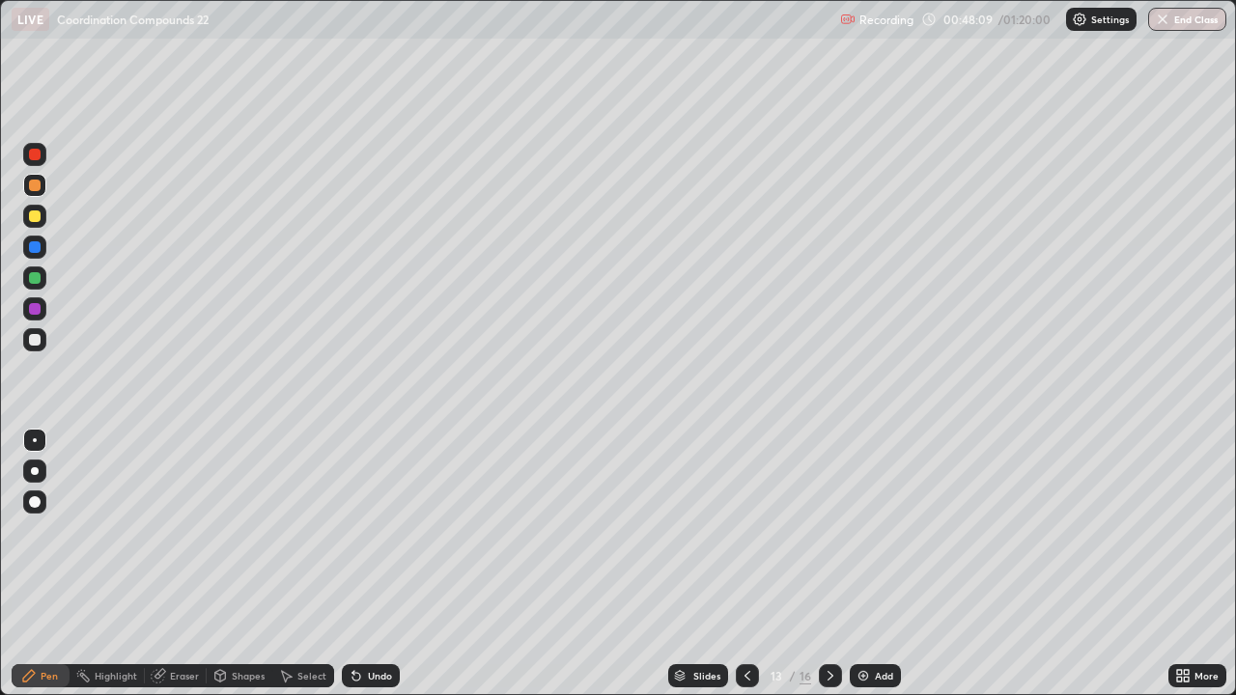
click at [35, 217] on div at bounding box center [35, 217] width 12 height 12
click at [36, 278] on div at bounding box center [35, 278] width 12 height 12
click at [380, 564] on div "Undo" at bounding box center [380, 676] width 24 height 10
click at [40, 244] on div at bounding box center [35, 247] width 12 height 12
click at [35, 214] on div at bounding box center [35, 217] width 12 height 12
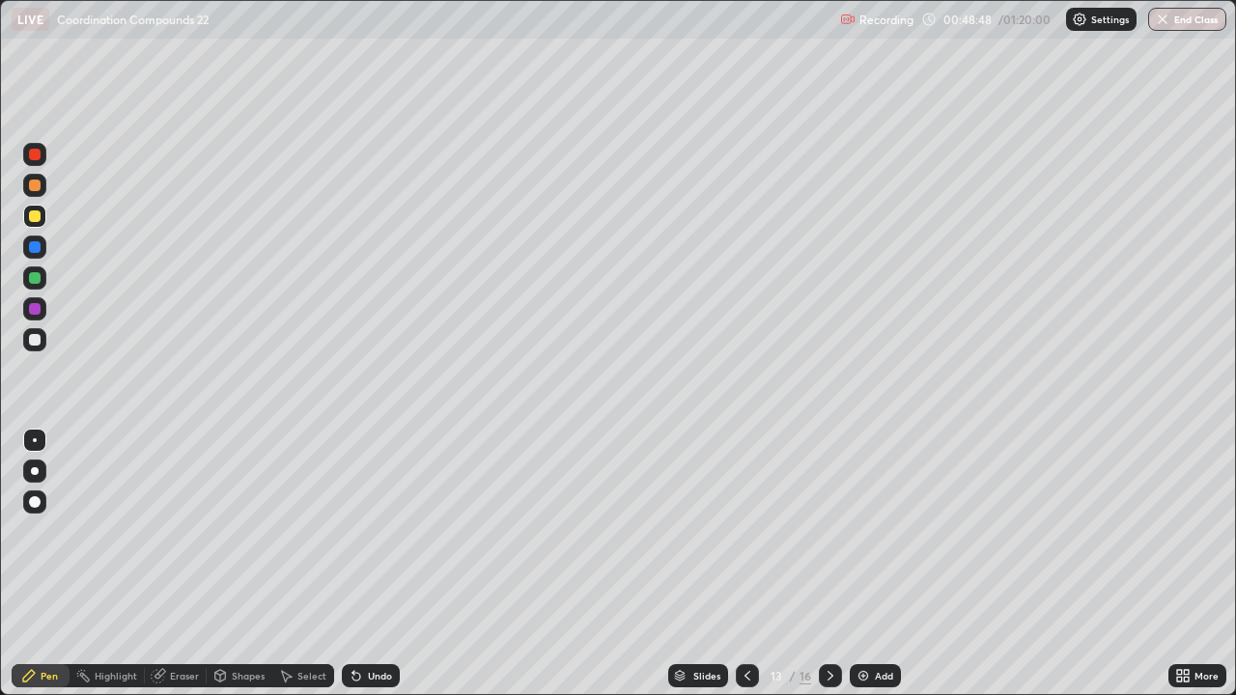
click at [40, 287] on div at bounding box center [34, 278] width 23 height 23
click at [42, 244] on div at bounding box center [34, 247] width 23 height 23
click at [42, 214] on div at bounding box center [34, 216] width 23 height 23
click at [43, 277] on div at bounding box center [34, 278] width 23 height 23
click at [244, 564] on div "Shapes" at bounding box center [248, 676] width 33 height 10
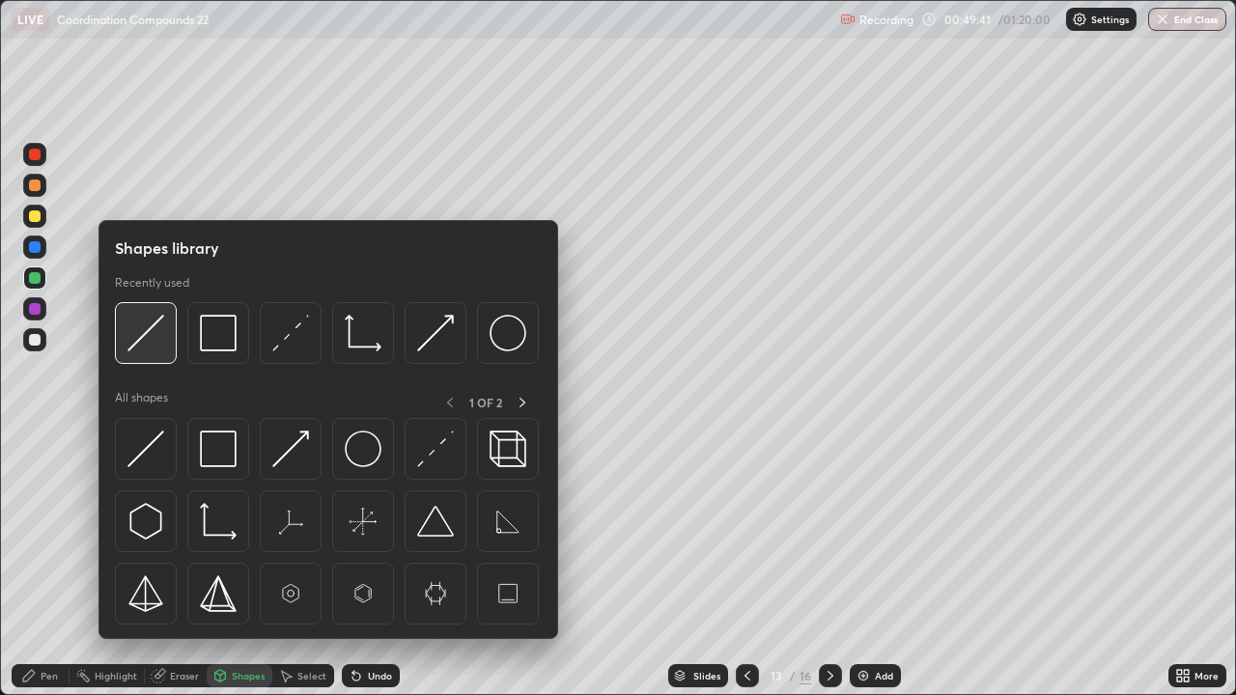
click at [168, 334] on div at bounding box center [146, 333] width 62 height 62
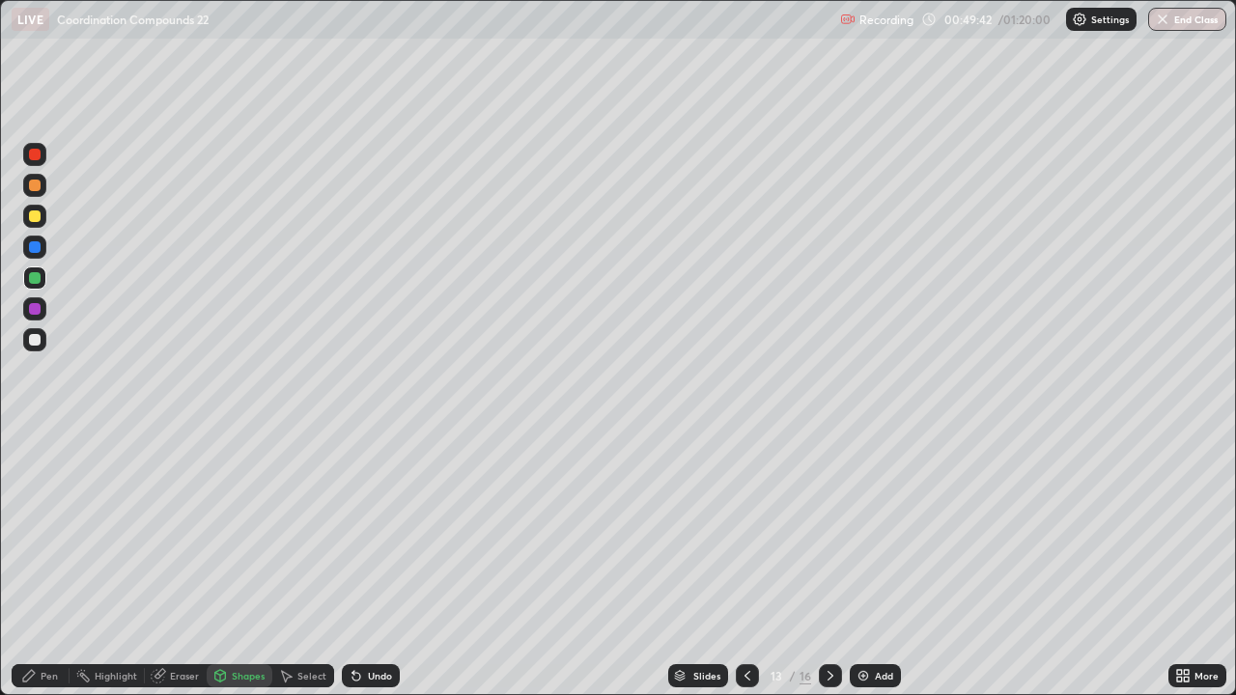
click at [37, 217] on div at bounding box center [35, 217] width 12 height 12
click at [45, 564] on div "Pen" at bounding box center [49, 676] width 17 height 10
click at [368, 564] on div "Undo" at bounding box center [380, 676] width 24 height 10
click at [36, 279] on div at bounding box center [35, 278] width 12 height 12
click at [42, 244] on div at bounding box center [34, 247] width 23 height 23
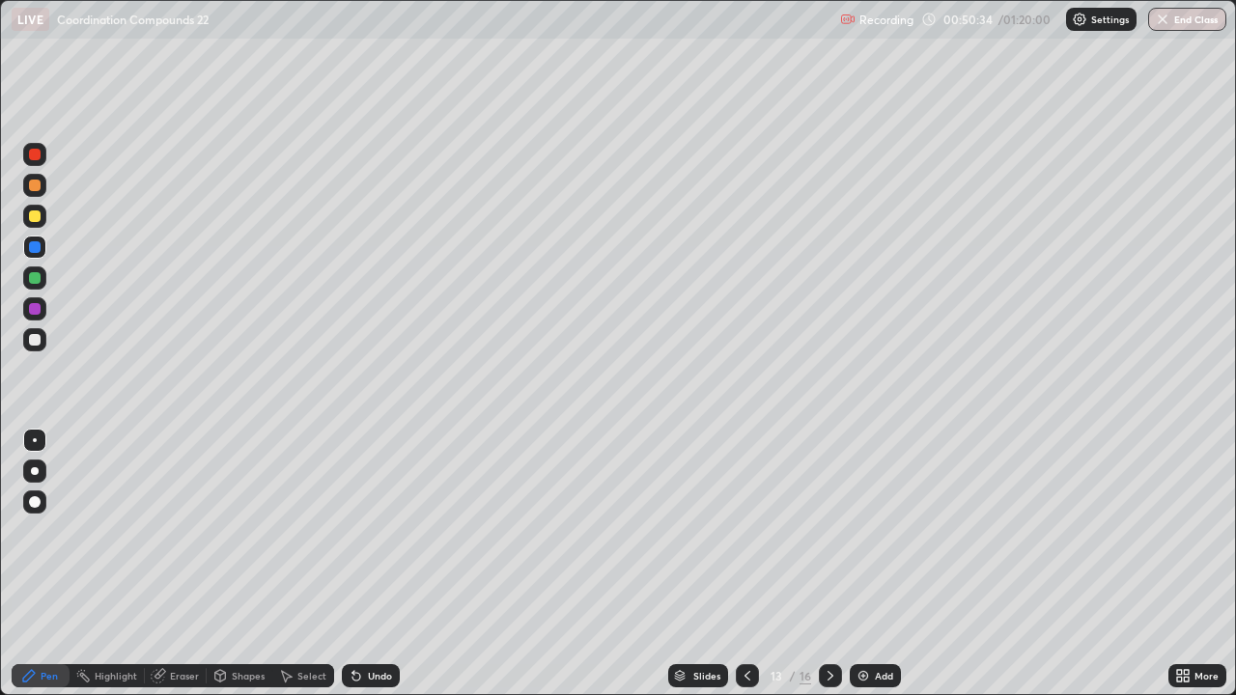
click at [42, 210] on div at bounding box center [34, 216] width 23 height 23
click at [44, 268] on div at bounding box center [34, 278] width 23 height 31
click at [38, 249] on div at bounding box center [35, 247] width 12 height 12
click at [239, 564] on div "Shapes" at bounding box center [248, 676] width 33 height 10
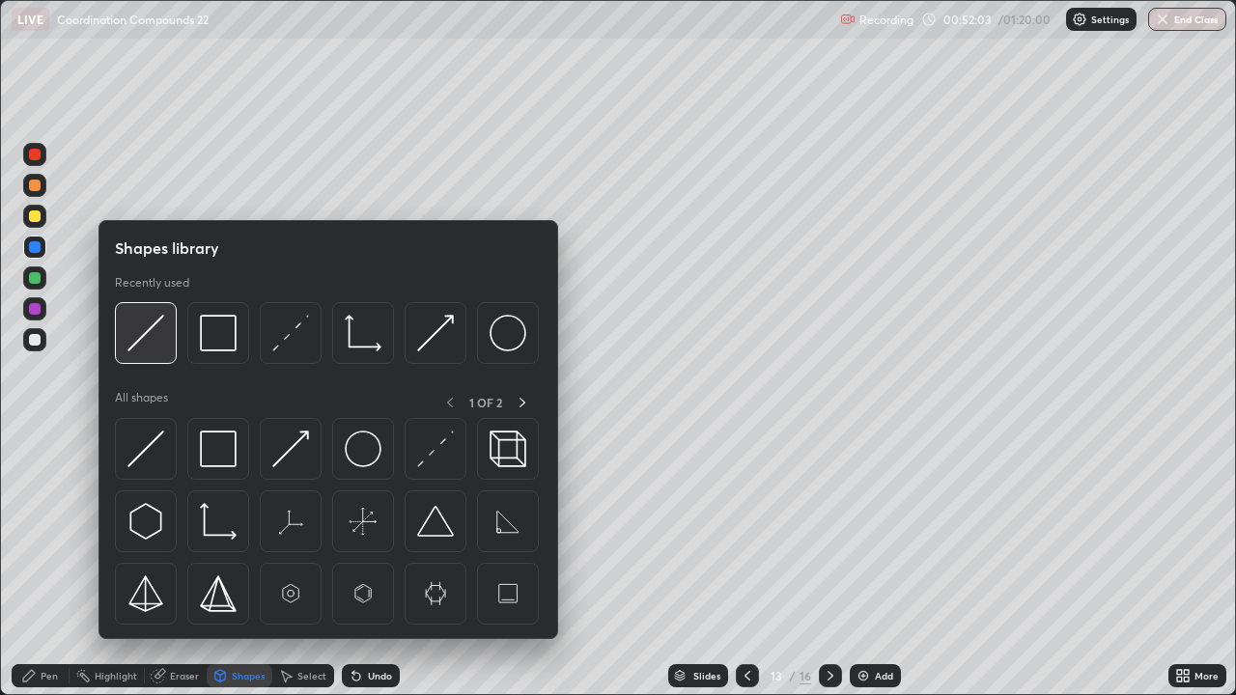
click at [155, 329] on img at bounding box center [145, 333] width 37 height 37
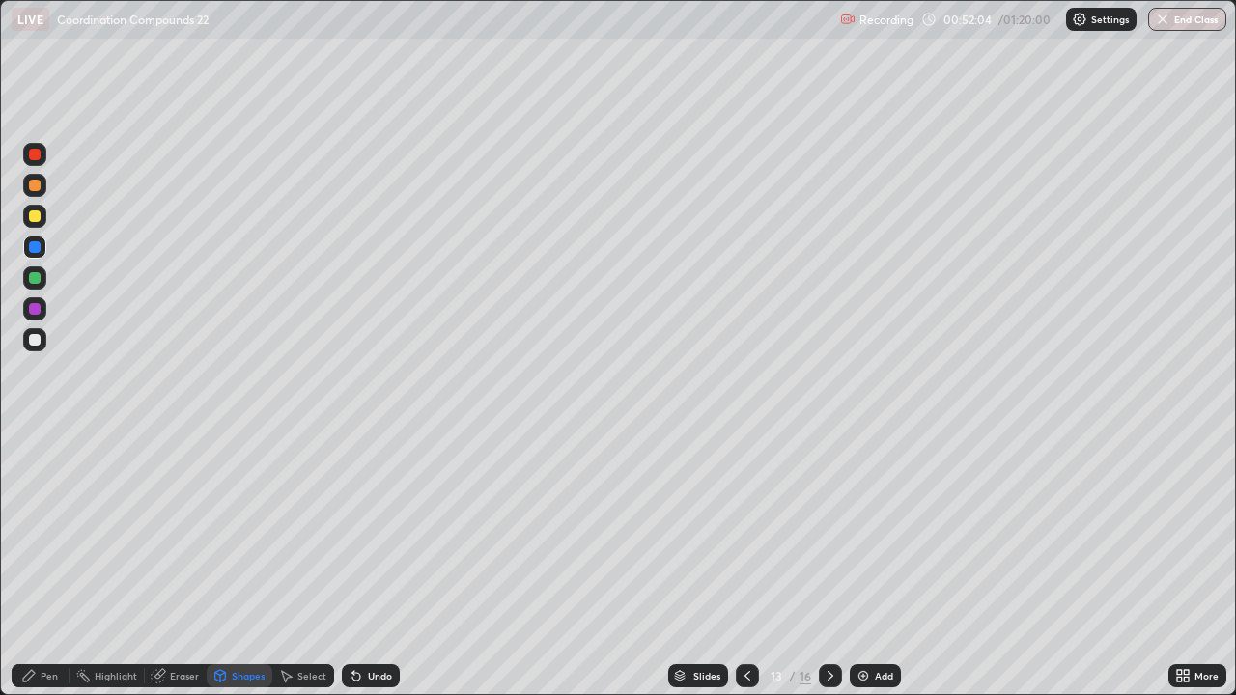
click at [41, 208] on div at bounding box center [34, 216] width 23 height 23
click at [46, 564] on div "Pen" at bounding box center [49, 676] width 17 height 10
click at [379, 564] on div "Undo" at bounding box center [380, 676] width 24 height 10
click at [374, 564] on div "Undo" at bounding box center [380, 676] width 24 height 10
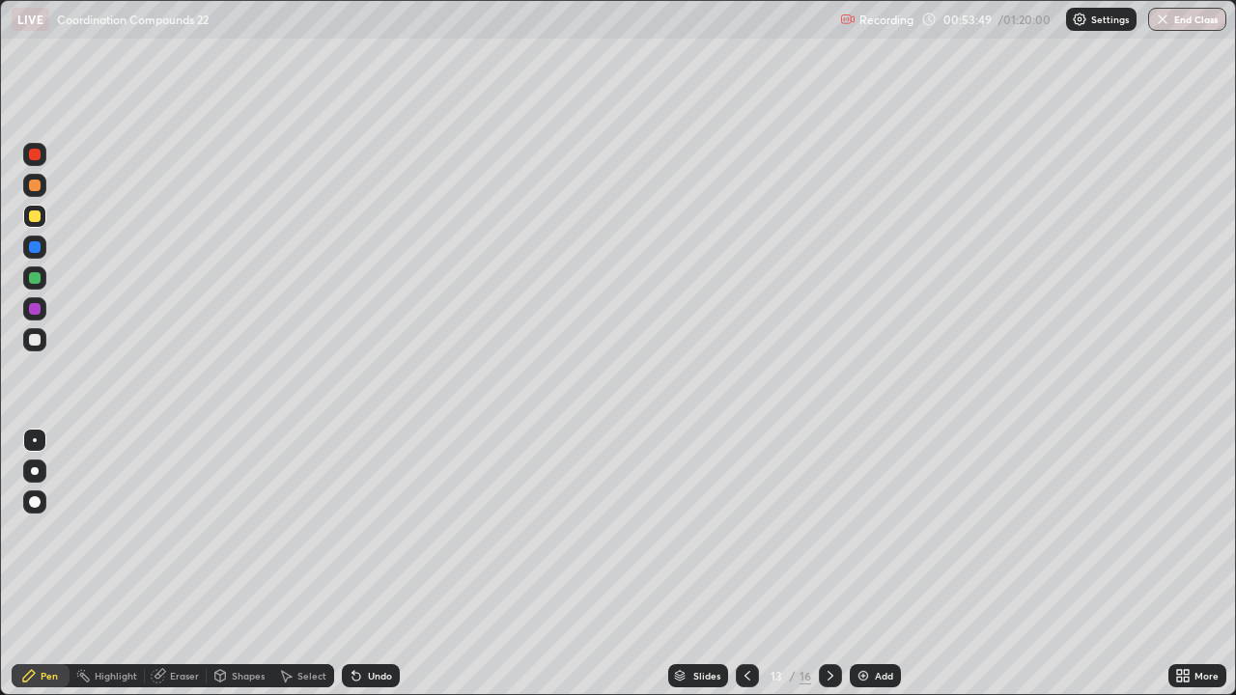
click at [376, 564] on div "Undo" at bounding box center [371, 675] width 58 height 23
click at [863, 564] on img at bounding box center [863, 675] width 15 height 15
click at [751, 564] on icon at bounding box center [747, 675] width 15 height 15
click at [45, 273] on div at bounding box center [34, 278] width 23 height 23
click at [43, 254] on div at bounding box center [34, 247] width 23 height 23
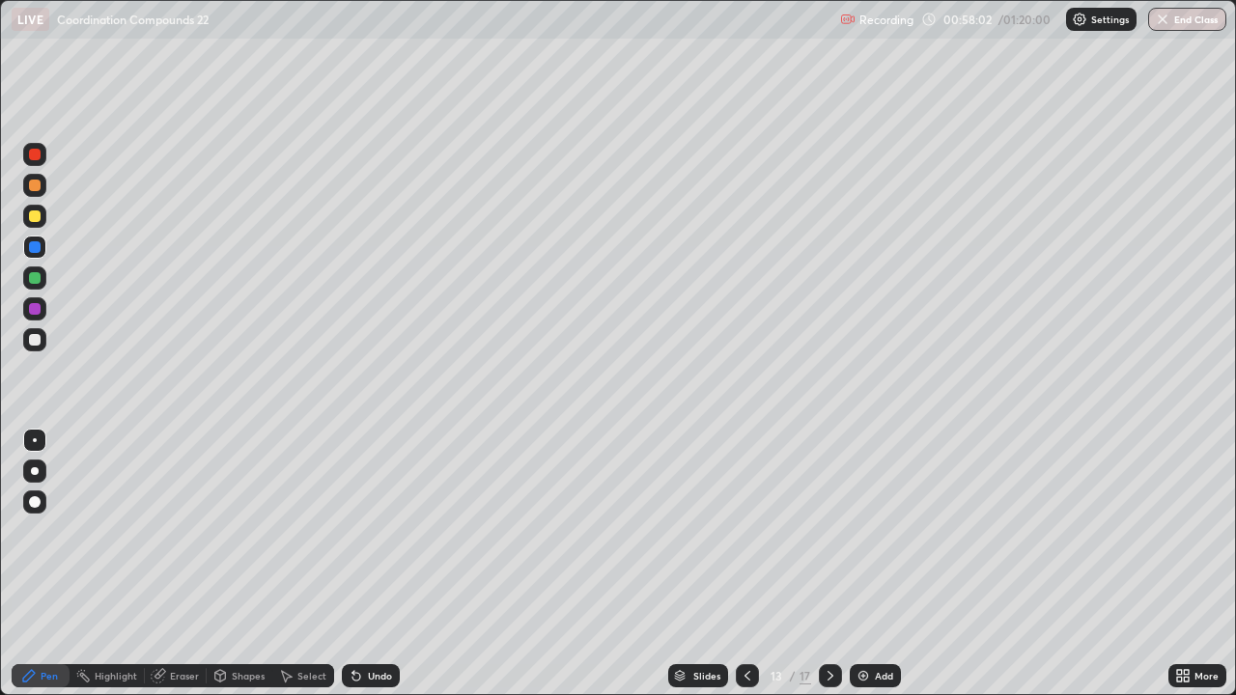
click at [36, 278] on div at bounding box center [35, 278] width 12 height 12
click at [45, 240] on div at bounding box center [34, 247] width 23 height 23
click at [40, 279] on div at bounding box center [35, 278] width 12 height 12
click at [45, 240] on div at bounding box center [34, 247] width 23 height 31
click at [380, 564] on div "Undo" at bounding box center [380, 676] width 24 height 10
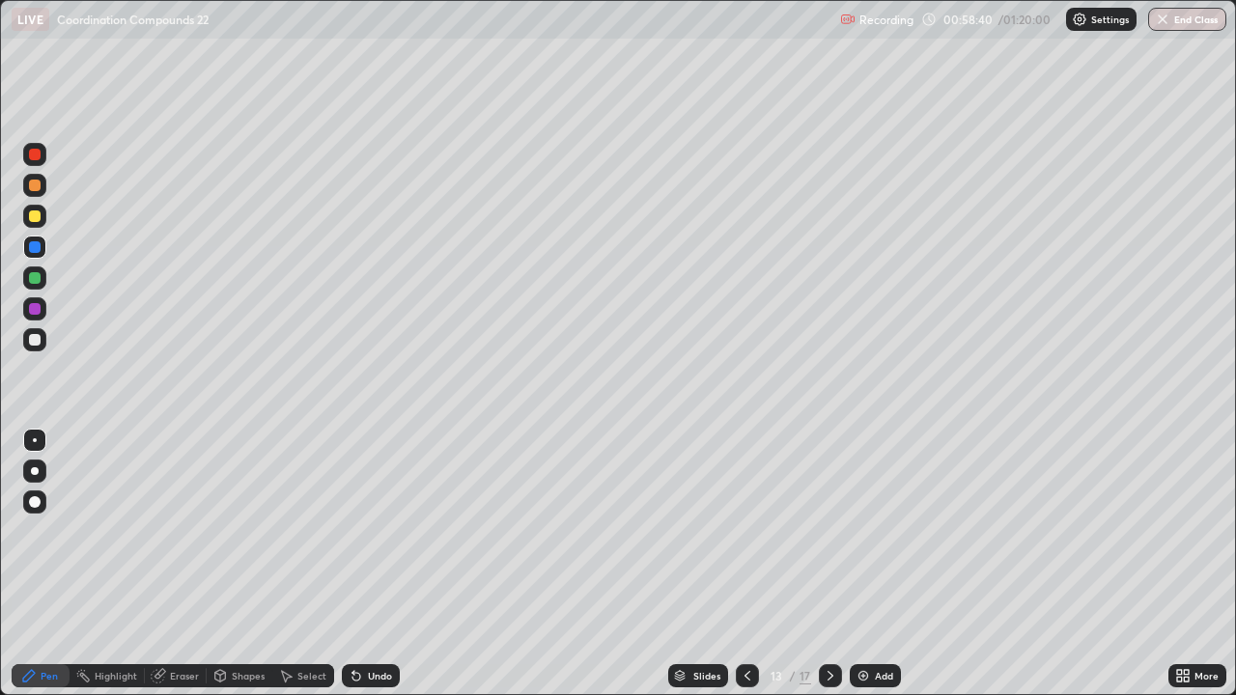
click at [377, 564] on div "Undo" at bounding box center [380, 676] width 24 height 10
click at [42, 271] on div at bounding box center [34, 278] width 23 height 23
click at [40, 243] on div at bounding box center [35, 247] width 12 height 12
click at [45, 284] on div at bounding box center [34, 278] width 23 height 23
click at [41, 239] on div at bounding box center [34, 247] width 23 height 23
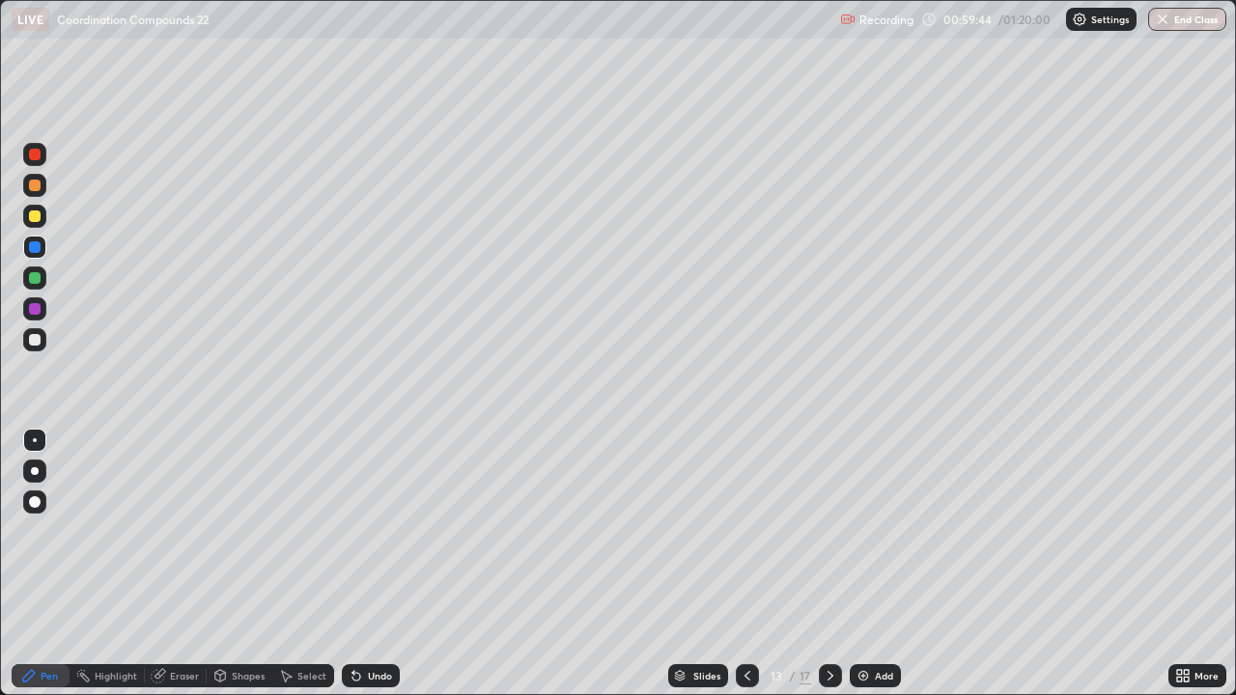
click at [49, 278] on div at bounding box center [34, 278] width 31 height 31
click at [40, 243] on div at bounding box center [35, 247] width 12 height 12
click at [43, 272] on div at bounding box center [34, 278] width 23 height 23
click at [36, 251] on div at bounding box center [35, 247] width 12 height 12
click at [869, 564] on div "Add" at bounding box center [875, 675] width 51 height 23
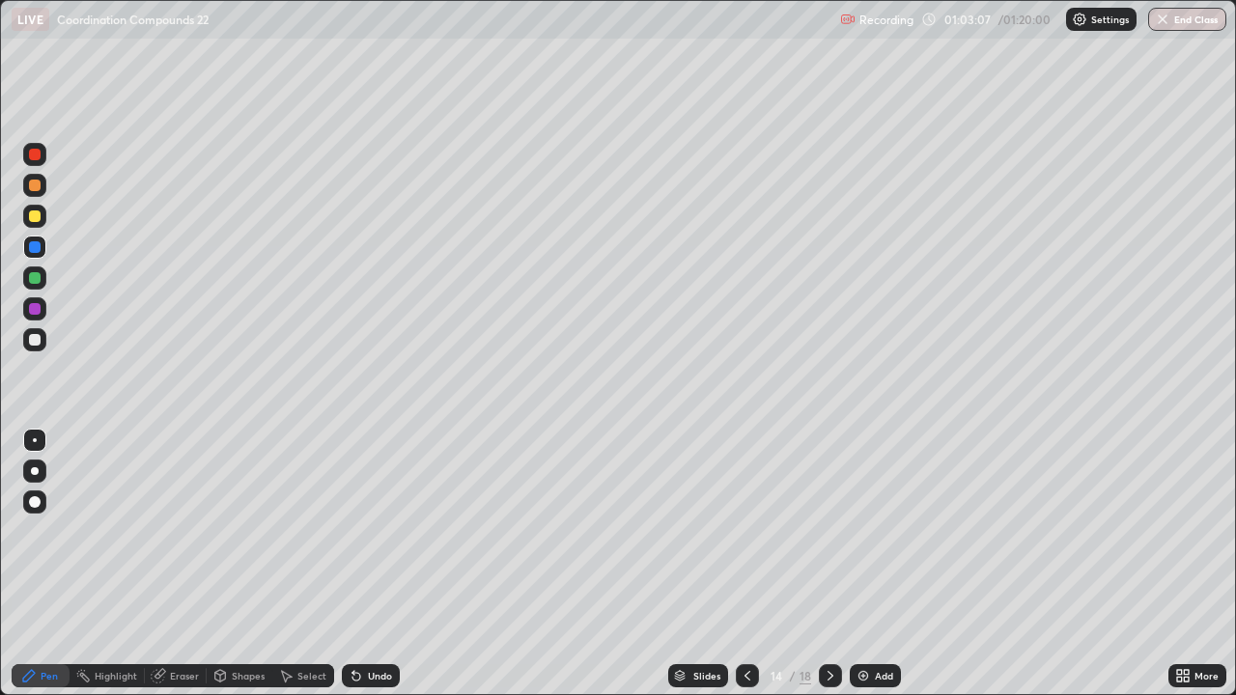
click at [39, 216] on div at bounding box center [35, 217] width 12 height 12
click at [865, 564] on img at bounding box center [863, 675] width 15 height 15
click at [751, 564] on div at bounding box center [747, 675] width 23 height 23
click at [829, 564] on icon at bounding box center [830, 675] width 15 height 15
click at [746, 564] on icon at bounding box center [747, 675] width 15 height 15
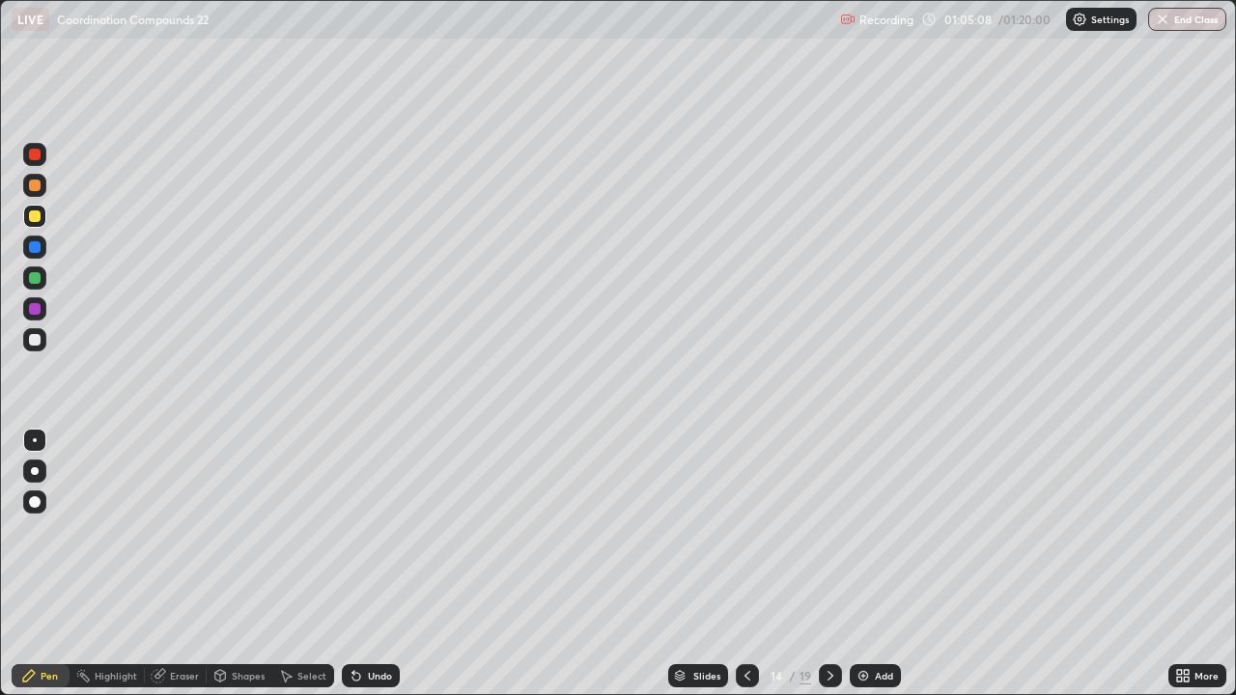
click at [42, 338] on div at bounding box center [34, 339] width 23 height 23
click at [36, 309] on div at bounding box center [35, 309] width 12 height 12
click at [44, 279] on div at bounding box center [34, 278] width 23 height 23
click at [45, 307] on div at bounding box center [34, 308] width 23 height 23
click at [42, 342] on div at bounding box center [34, 339] width 23 height 23
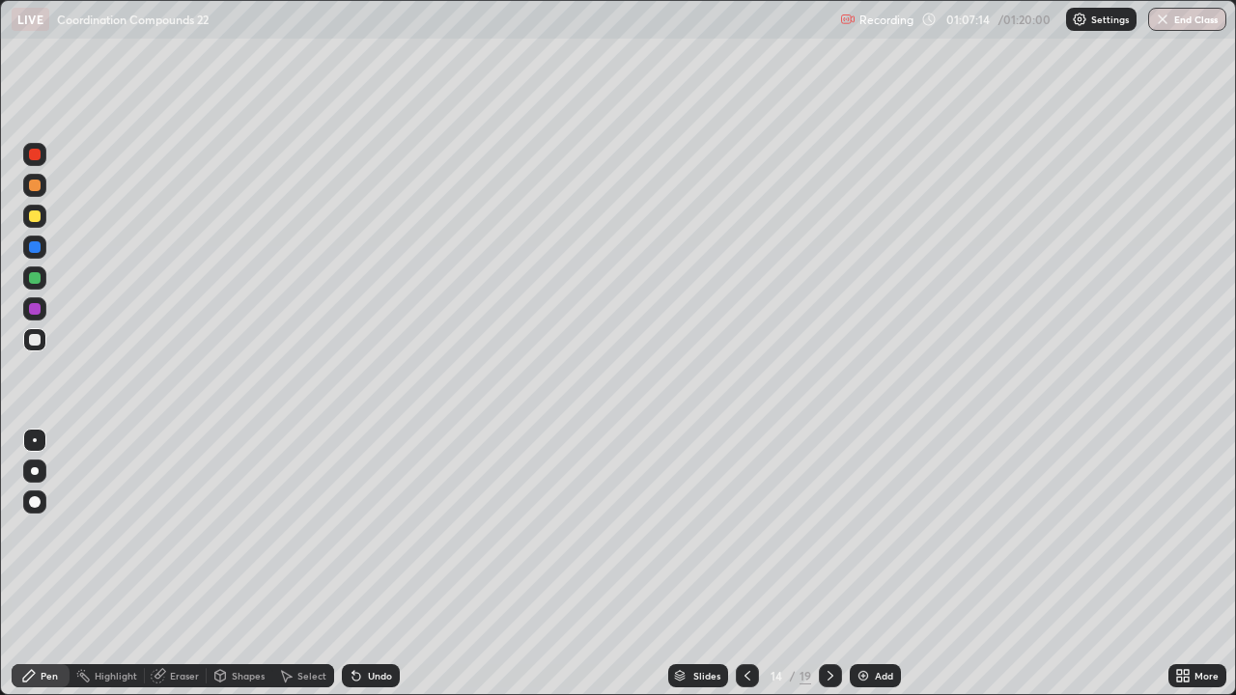
click at [35, 214] on div at bounding box center [35, 217] width 12 height 12
click at [173, 564] on div "Eraser" at bounding box center [184, 676] width 29 height 10
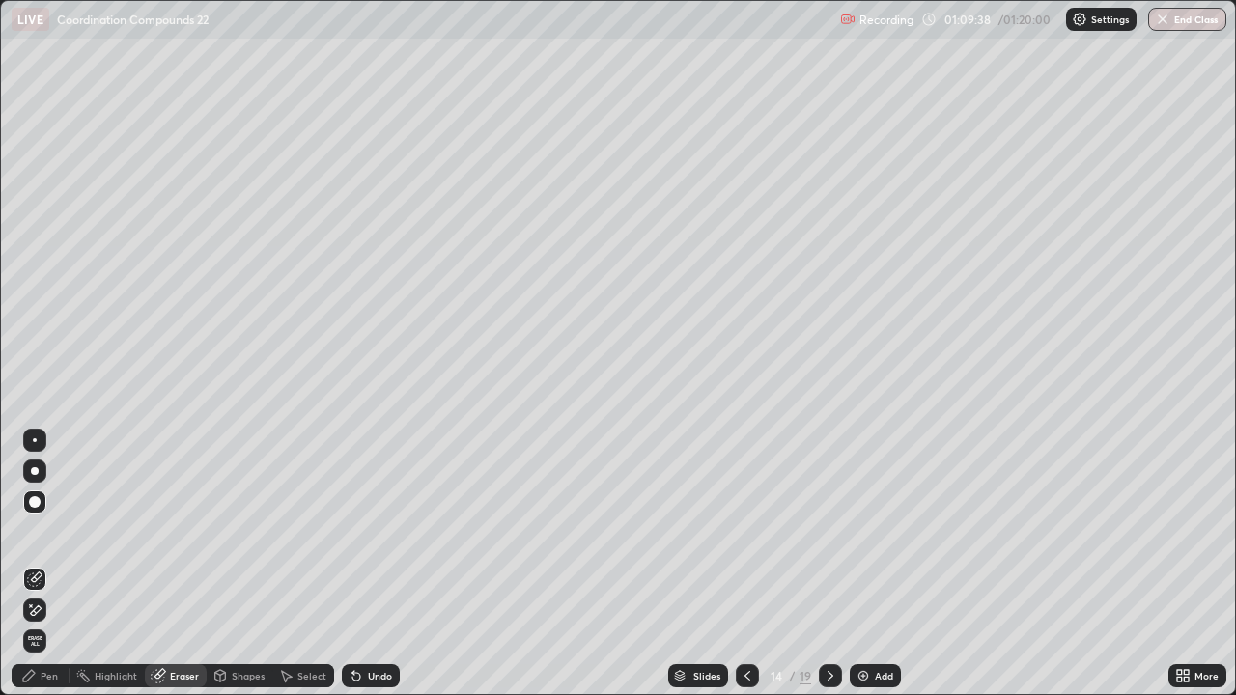
click at [48, 564] on div "Pen" at bounding box center [49, 676] width 17 height 10
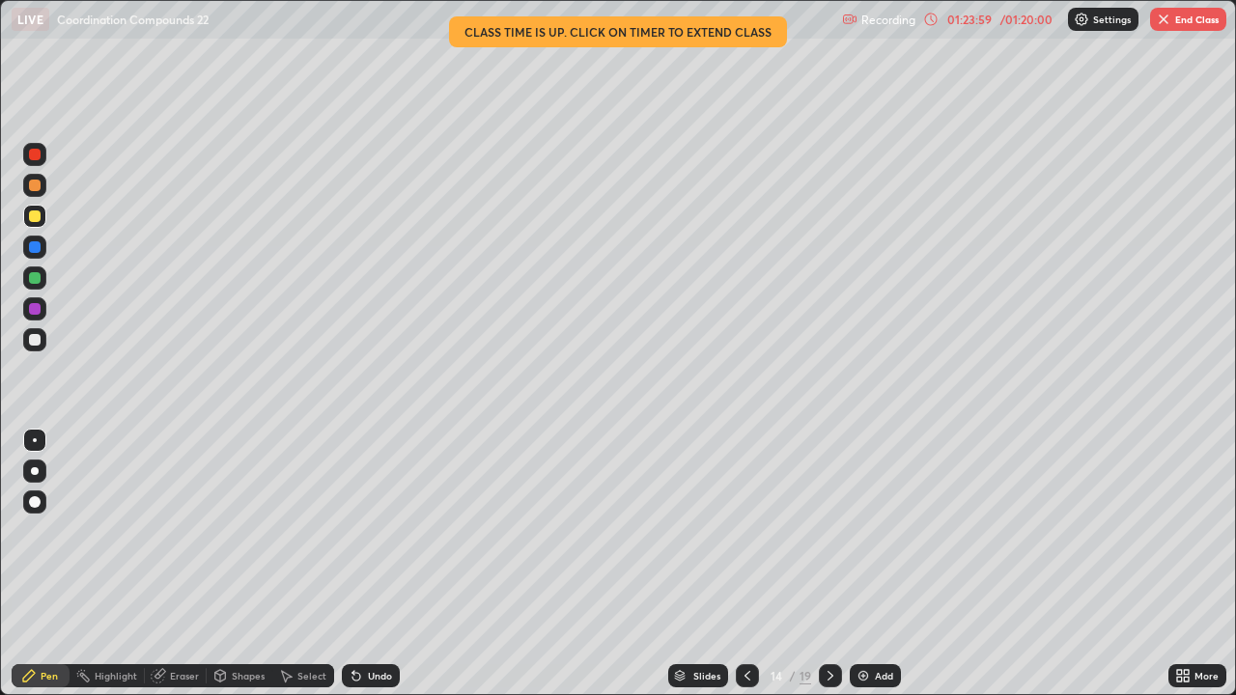
click at [1192, 26] on button "End Class" at bounding box center [1188, 19] width 76 height 23
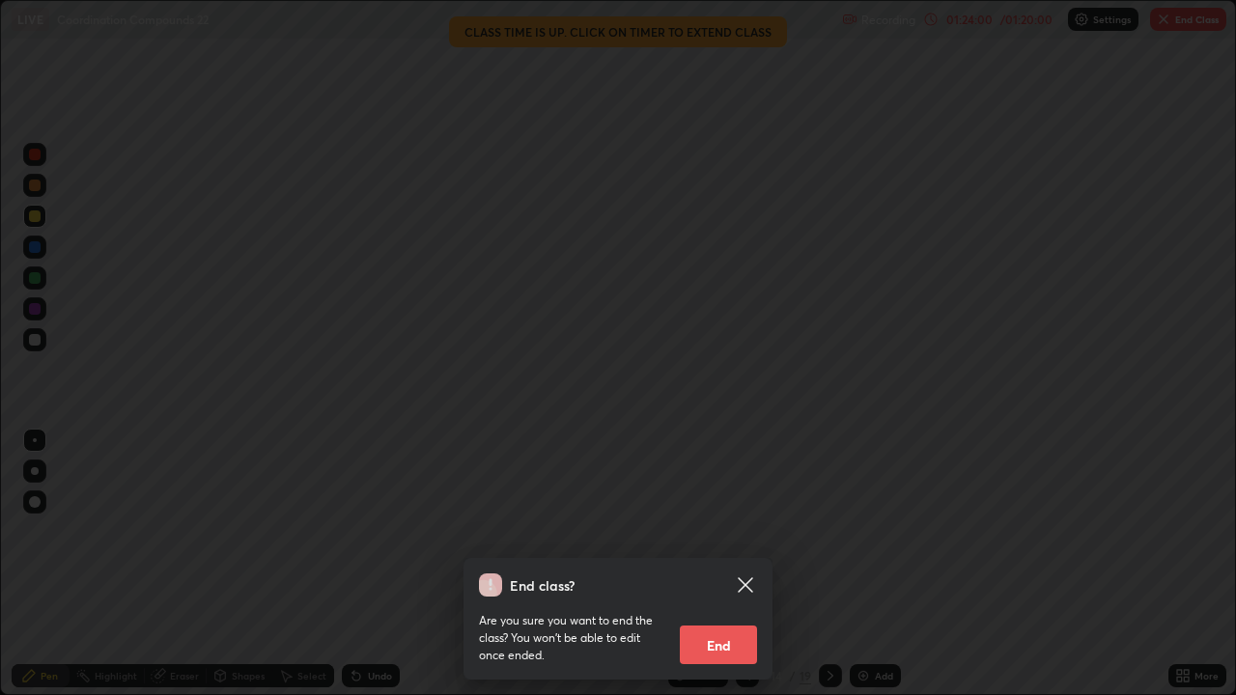
click at [727, 564] on button "End" at bounding box center [718, 645] width 77 height 39
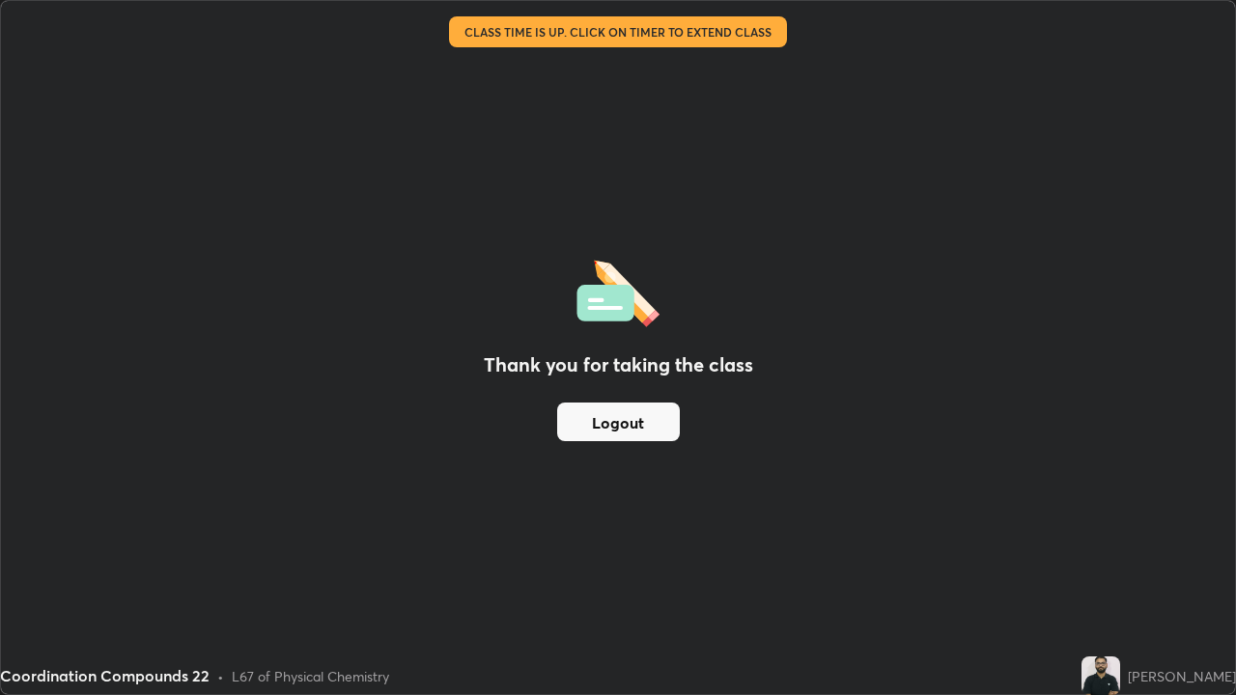
click at [642, 427] on button "Logout" at bounding box center [618, 422] width 123 height 39
